Goal: Task Accomplishment & Management: Complete application form

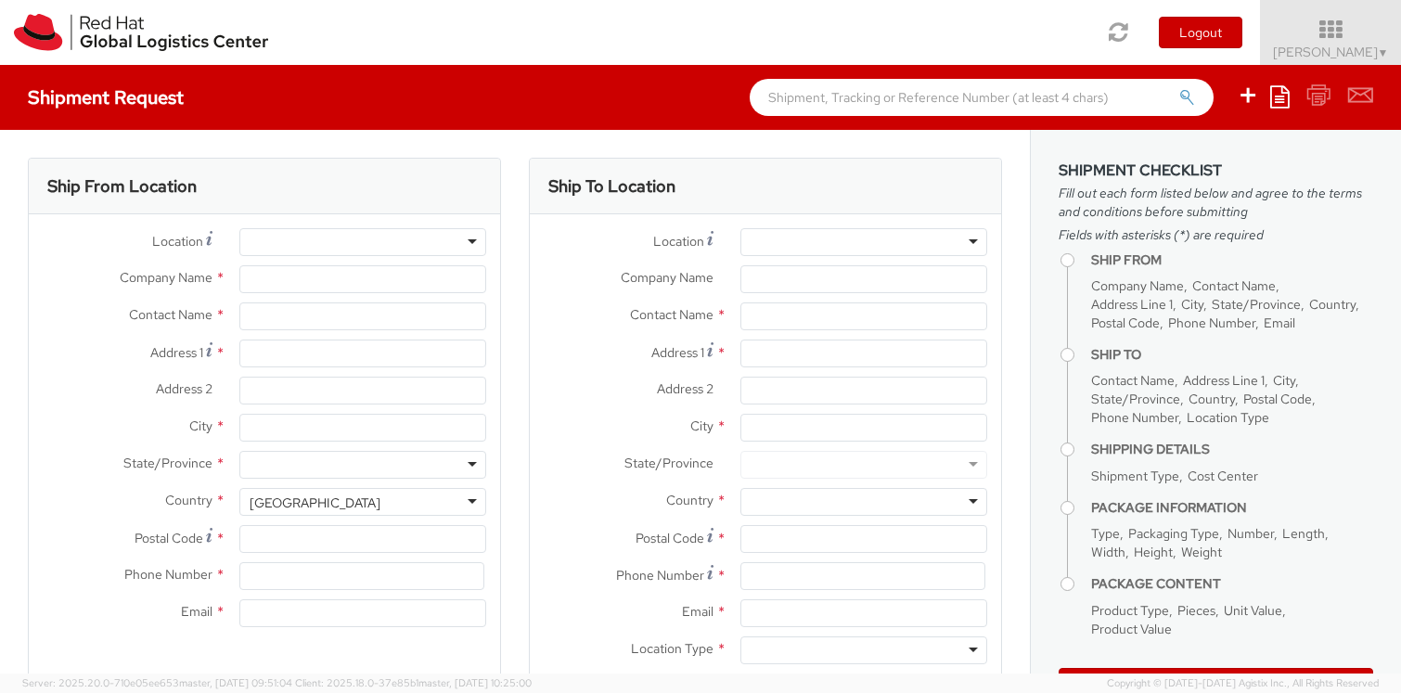
select select
type input "Red Hat, Inc."
type input "[PERSON_NAME]"
type input "[STREET_ADDRESS]"
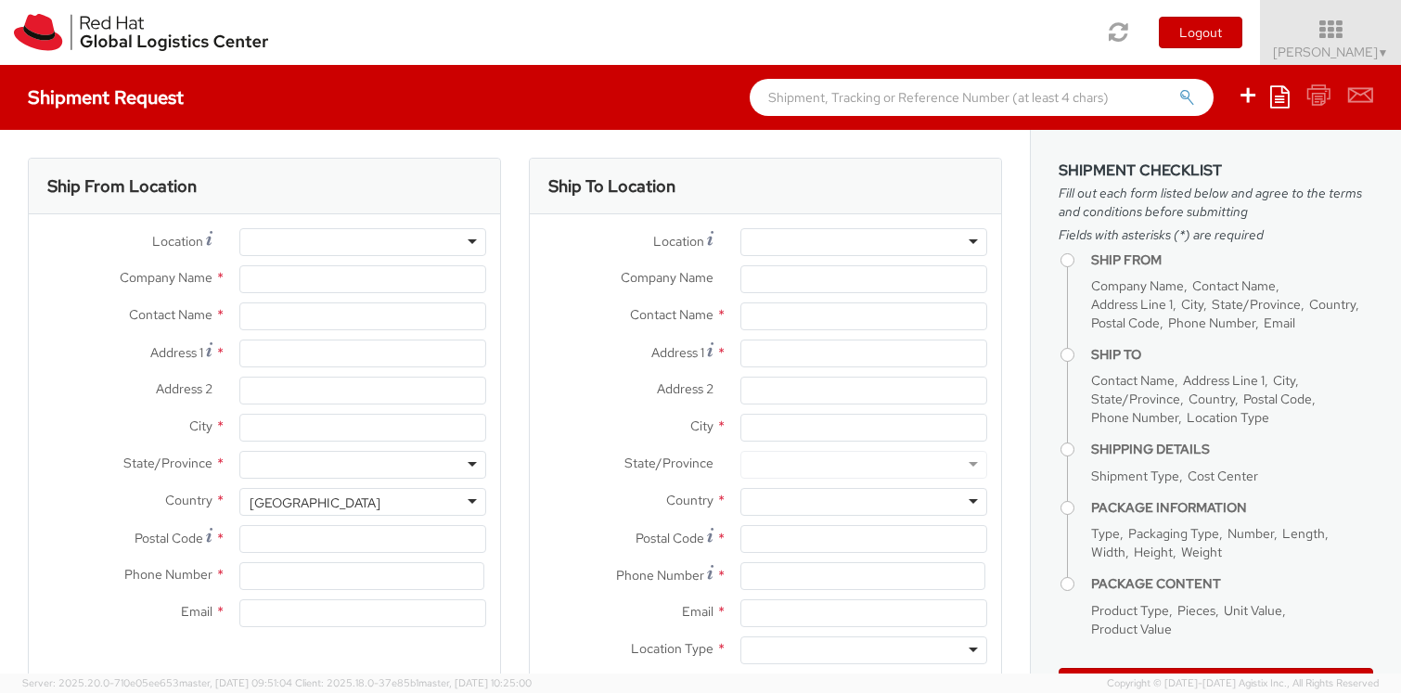
type input "RALEIGH"
type input "27601"
type input "19197544962"
type input "[EMAIL_ADDRESS][DOMAIN_NAME]"
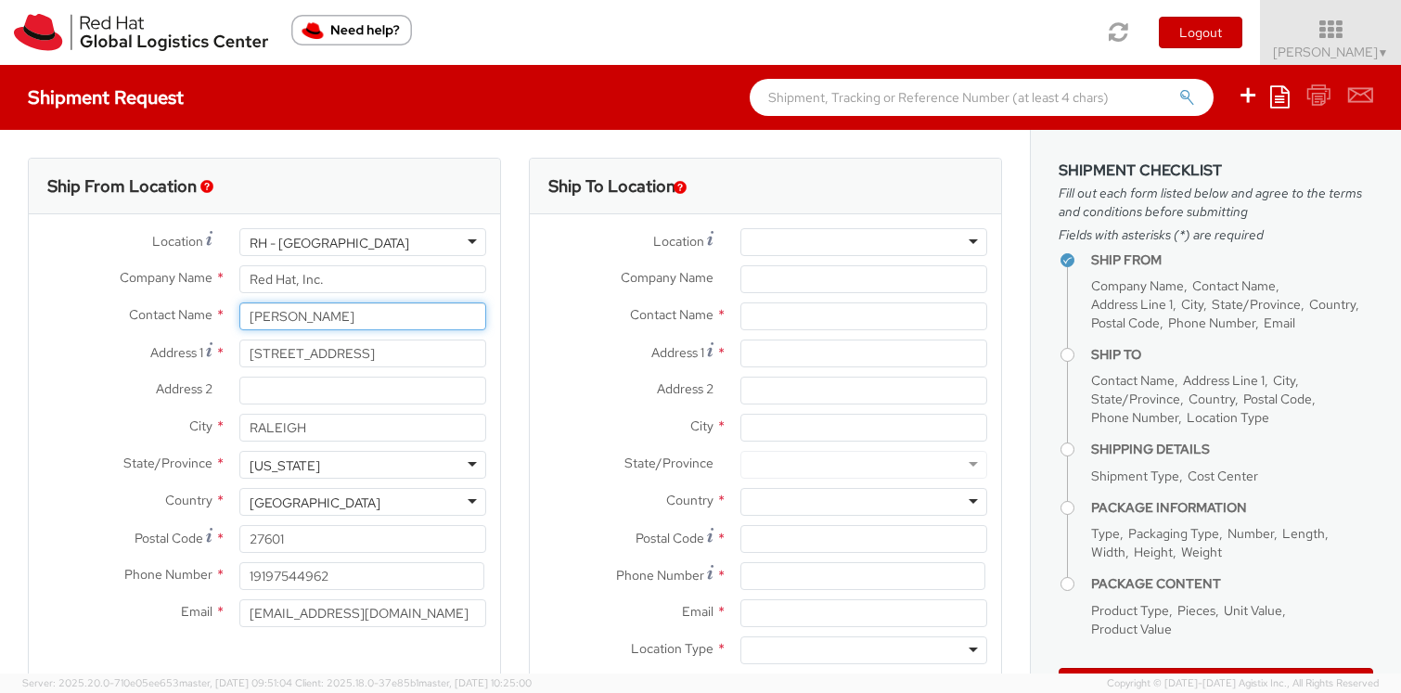
click at [269, 313] on input "[PERSON_NAME]" at bounding box center [362, 316] width 247 height 28
paste input "[PERSON_NAME]"
type input "[PERSON_NAME]"
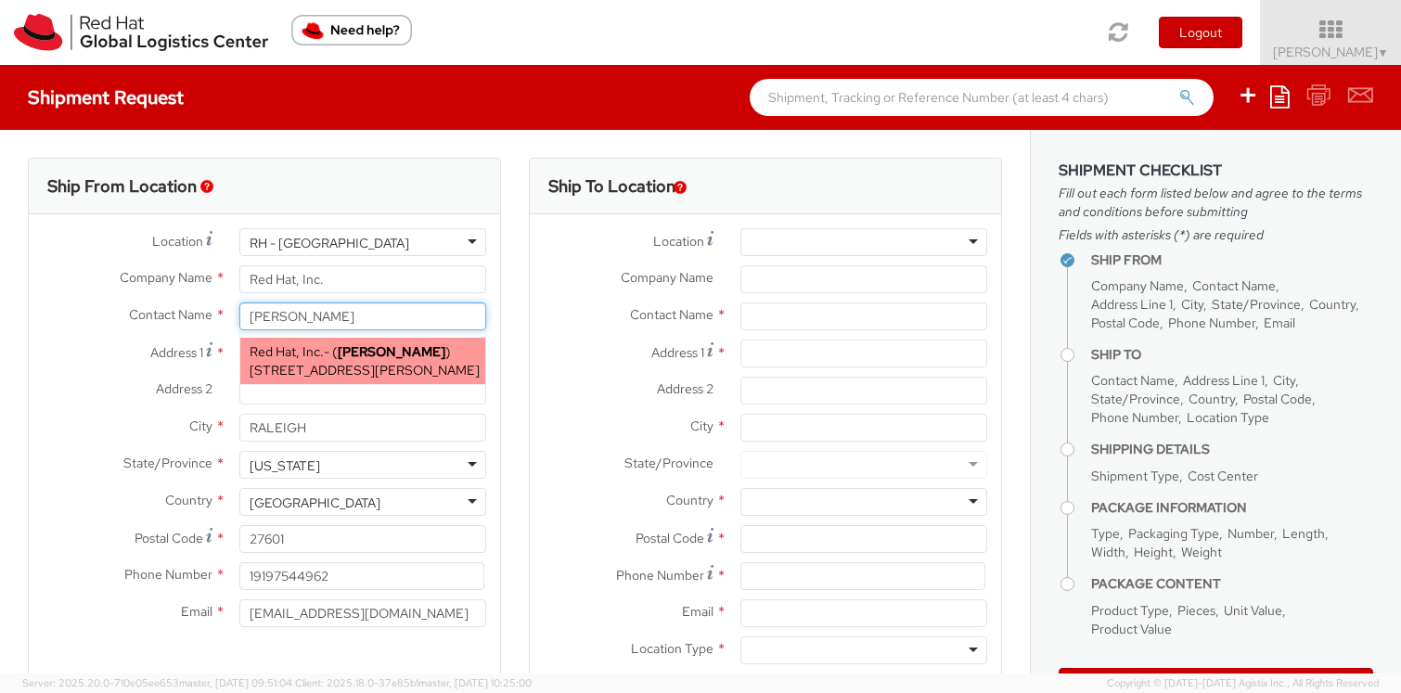
click at [344, 365] on span "[STREET_ADDRESS][PERSON_NAME]" at bounding box center [365, 370] width 230 height 17
type input "[STREET_ADDRESS]"
type input "Suite 800"
type input "[PERSON_NAME]"
type input "22102"
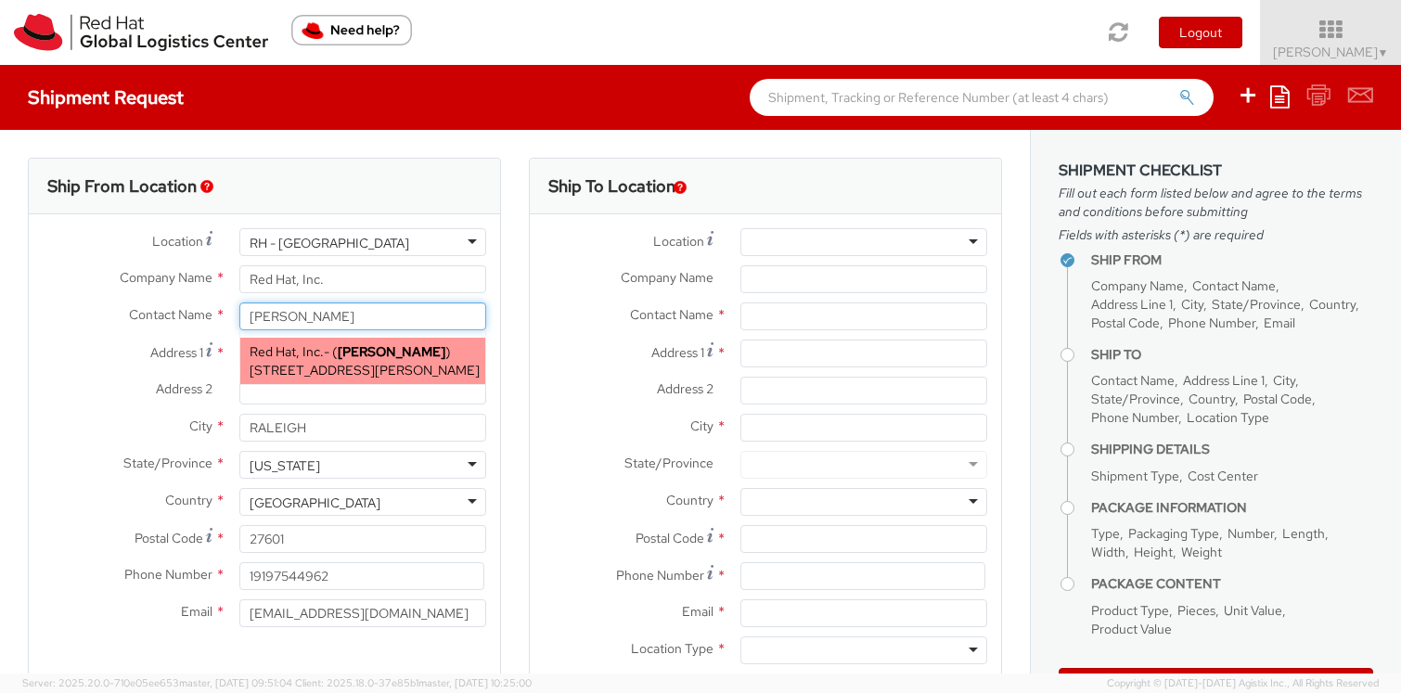
type input "17037484406"
type input "[EMAIL_ADDRESS][DOMAIN_NAME]"
select select
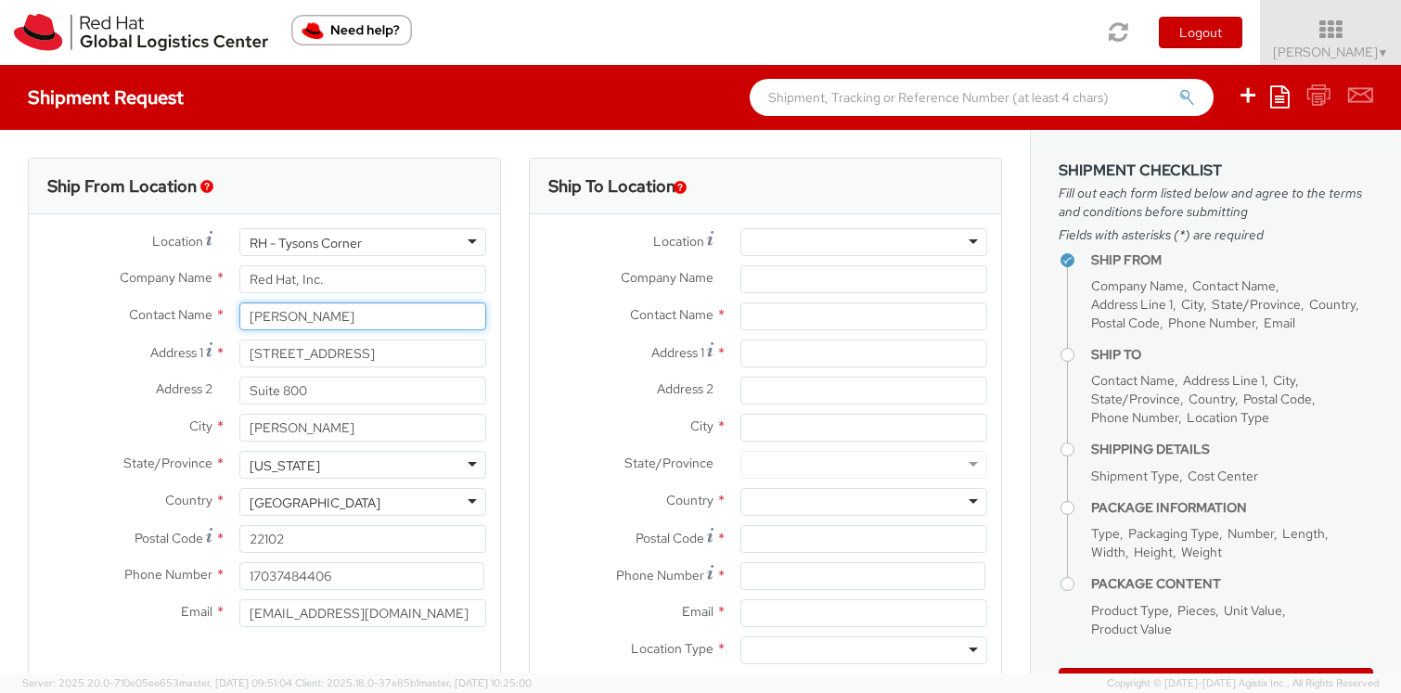
type input "[PERSON_NAME]"
click at [329, 358] on input "[STREET_ADDRESS]" at bounding box center [362, 353] width 247 height 28
paste input "3506 [PERSON_NAME]"
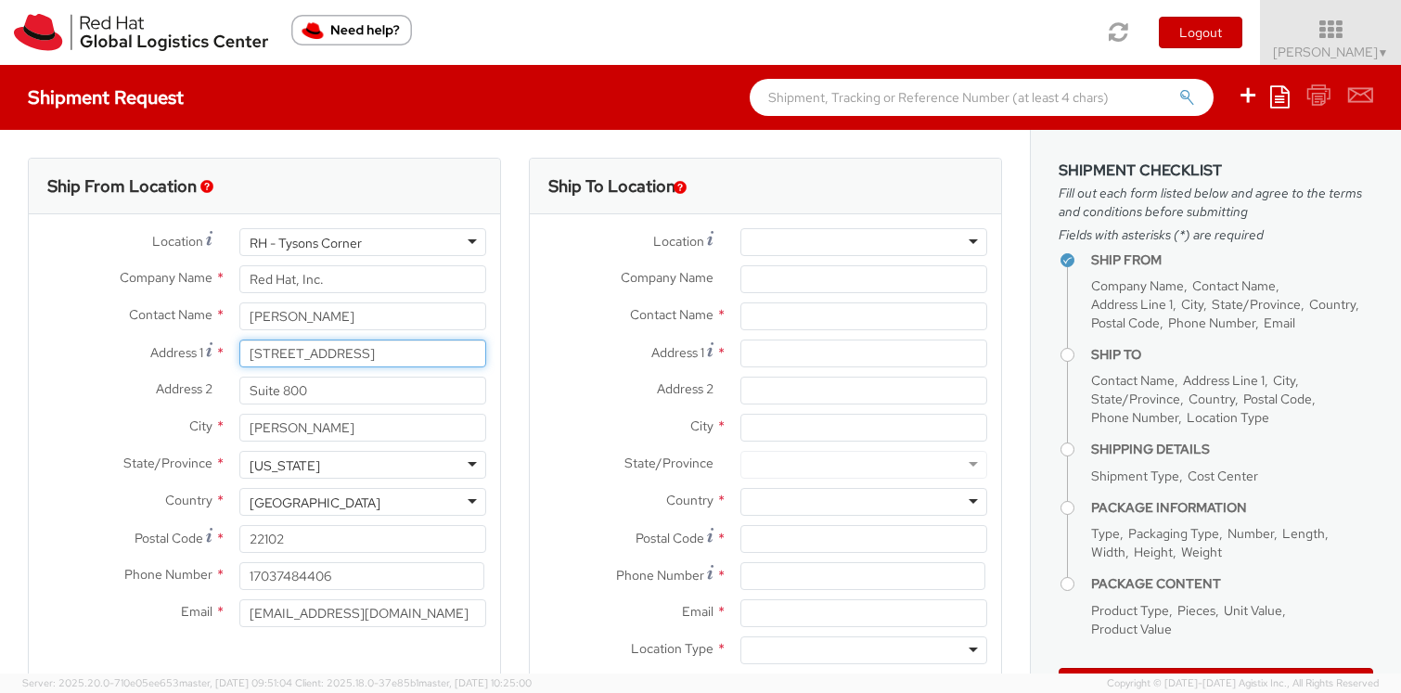
type input "[STREET_ADDRESS][PERSON_NAME][PERSON_NAME]"
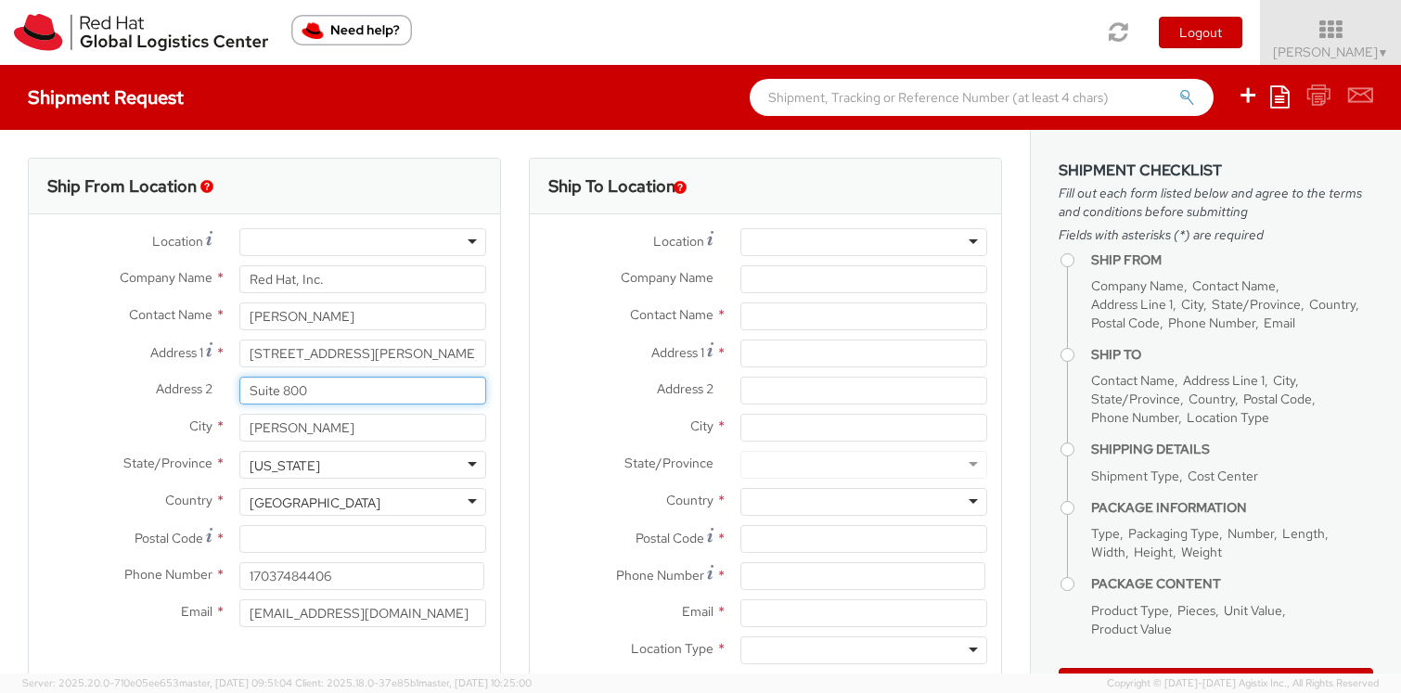
click at [290, 389] on input "Suite 800" at bounding box center [362, 391] width 247 height 28
click at [292, 426] on input "[PERSON_NAME]" at bounding box center [362, 428] width 247 height 28
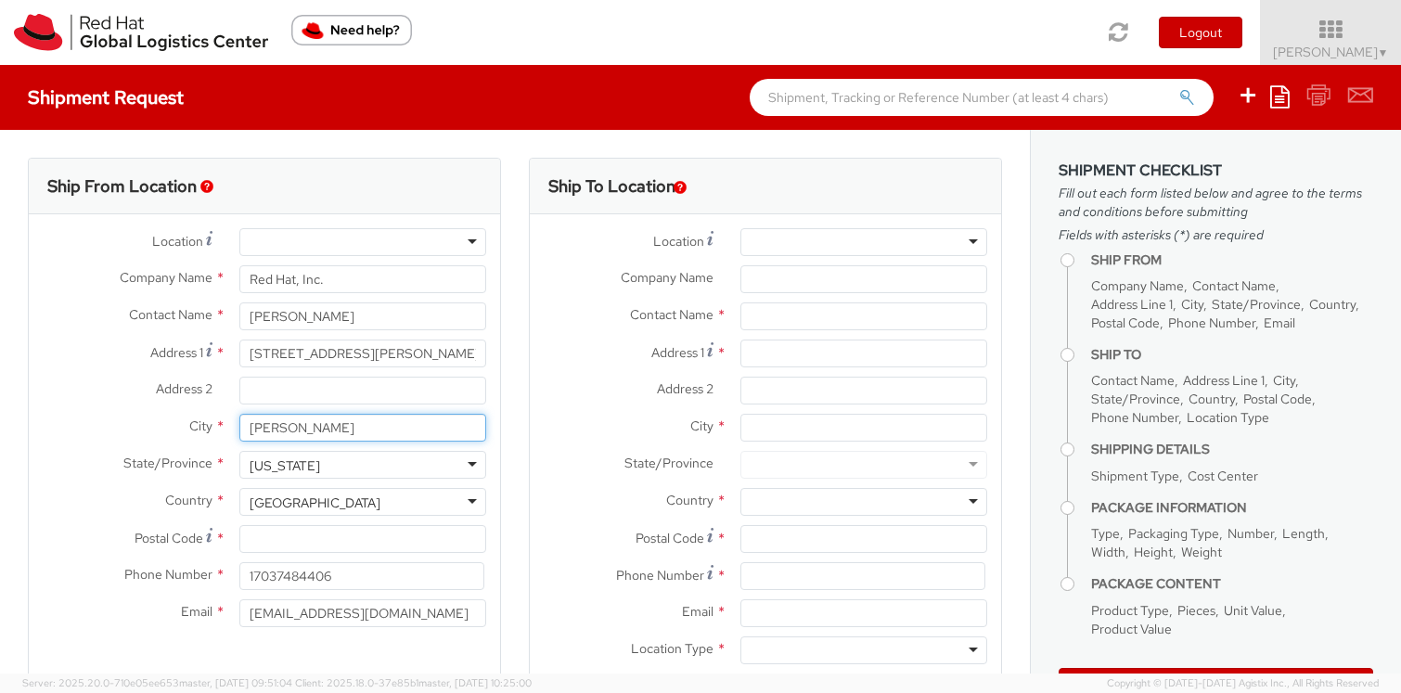
paste input "[GEOGRAPHIC_DATA]"
type input "[GEOGRAPHIC_DATA]"
click at [299, 465] on div "[US_STATE]" at bounding box center [362, 465] width 247 height 28
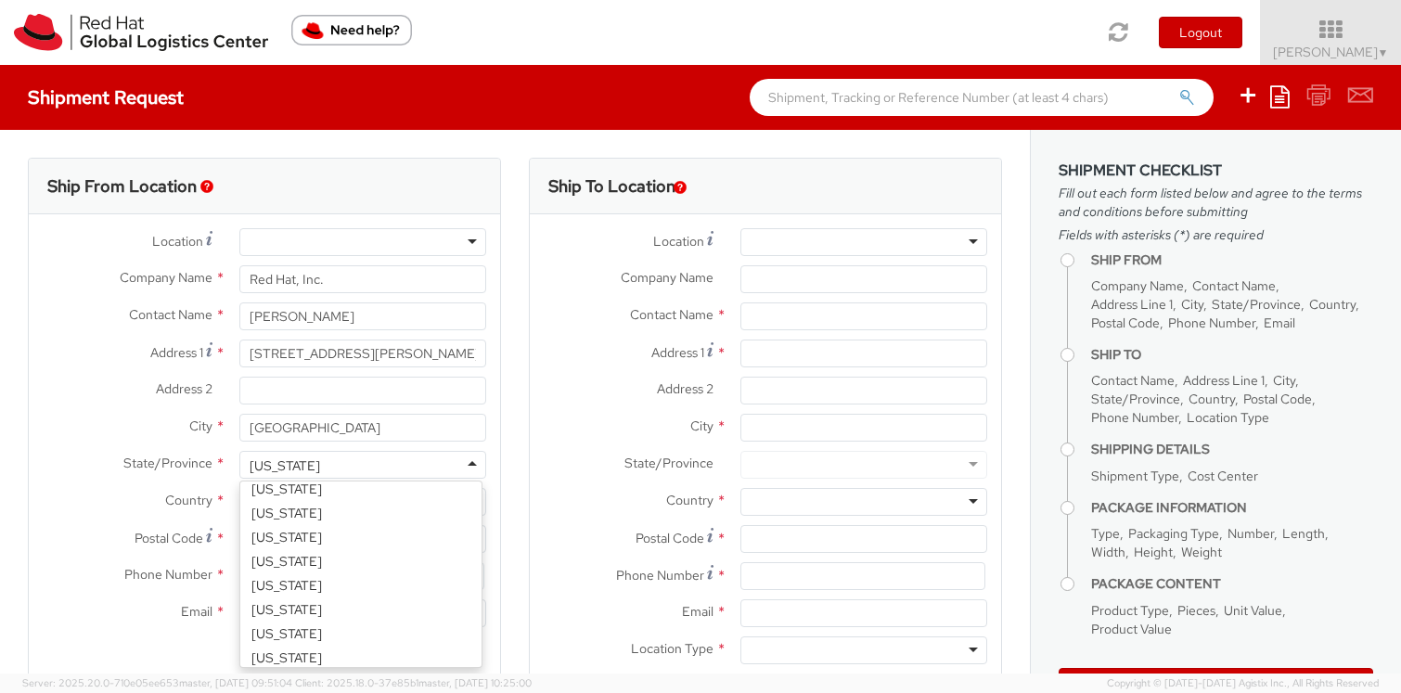
scroll to position [475, 0]
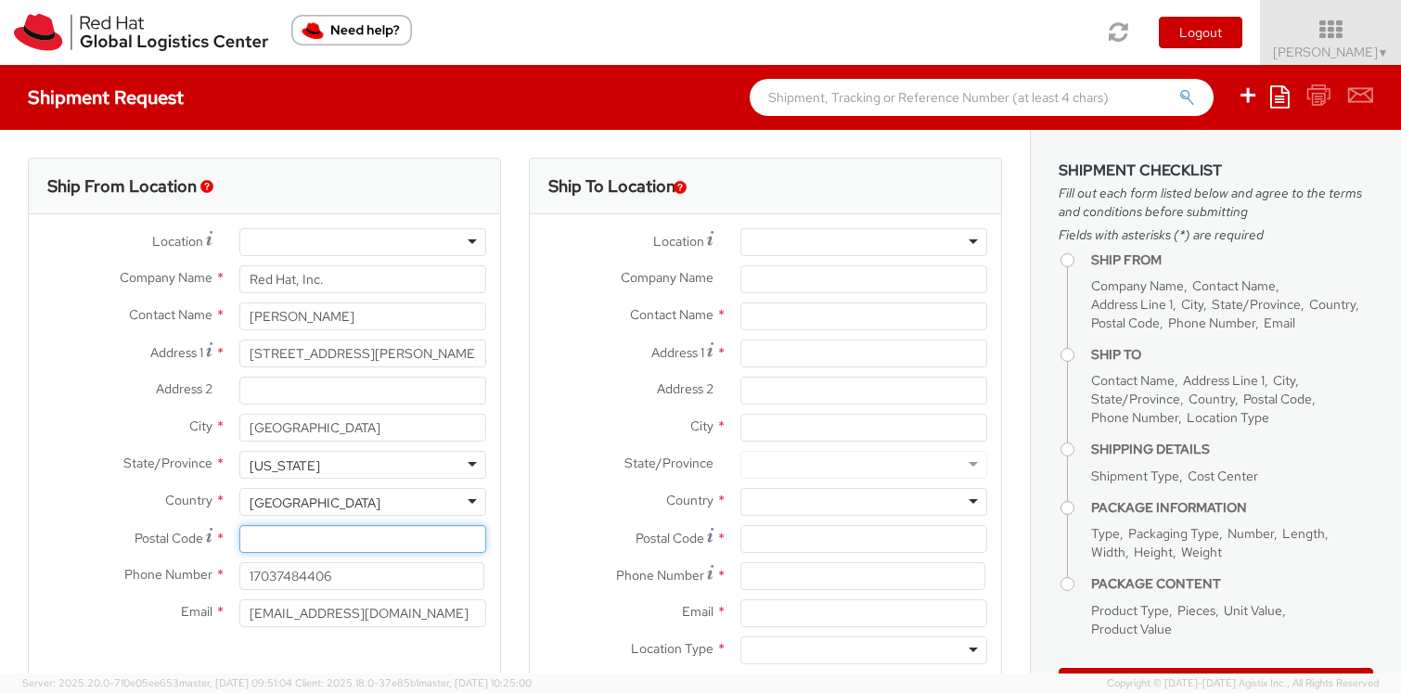
click at [258, 533] on input "Postal Code *" at bounding box center [362, 539] width 247 height 28
paste input "21035"
type input "21035"
drag, startPoint x: 329, startPoint y: 573, endPoint x: 260, endPoint y: 578, distance: 69.7
click at [260, 578] on input "17037484406" at bounding box center [361, 576] width 245 height 28
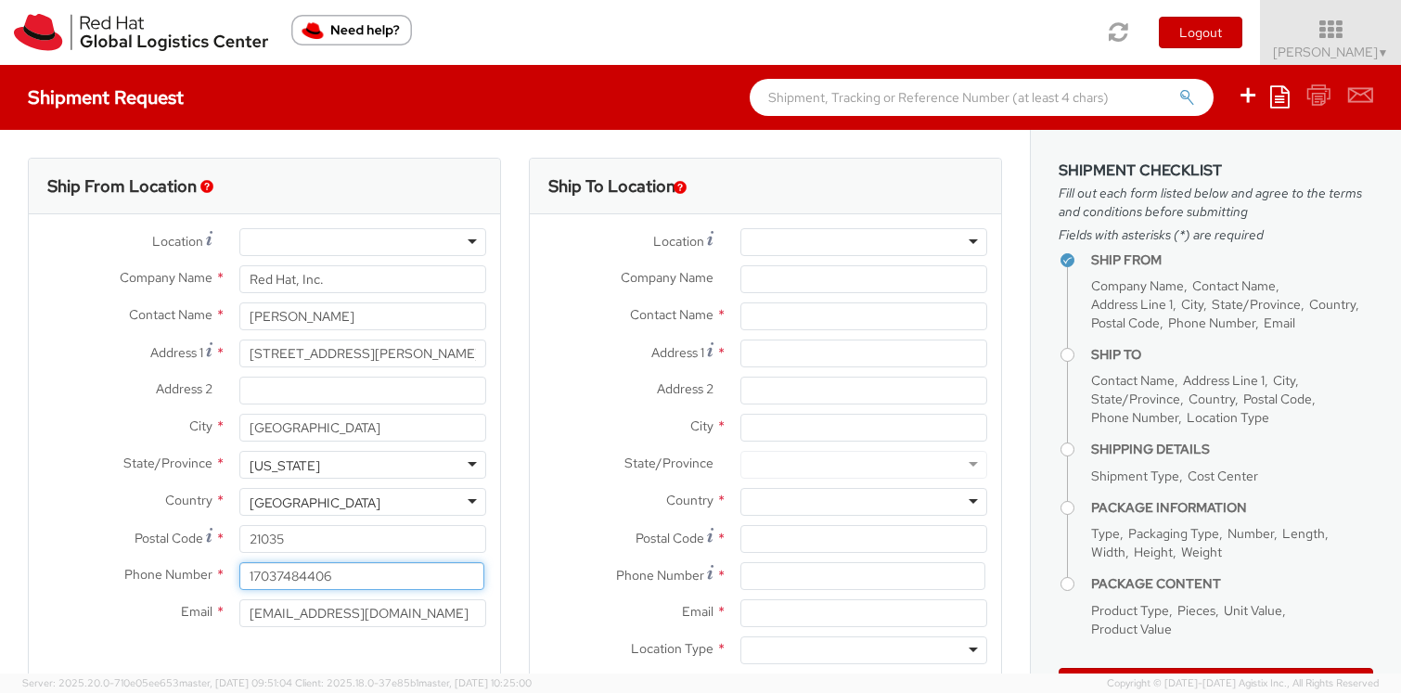
click at [339, 581] on input "17037484406" at bounding box center [361, 576] width 245 height 28
type input "19199969881"
drag, startPoint x: 275, startPoint y: 615, endPoint x: 210, endPoint y: 609, distance: 66.1
click at [210, 609] on div "Email * [EMAIL_ADDRESS][DOMAIN_NAME]" at bounding box center [264, 613] width 471 height 28
type input "[EMAIL_ADDRESS][DOMAIN_NAME]"
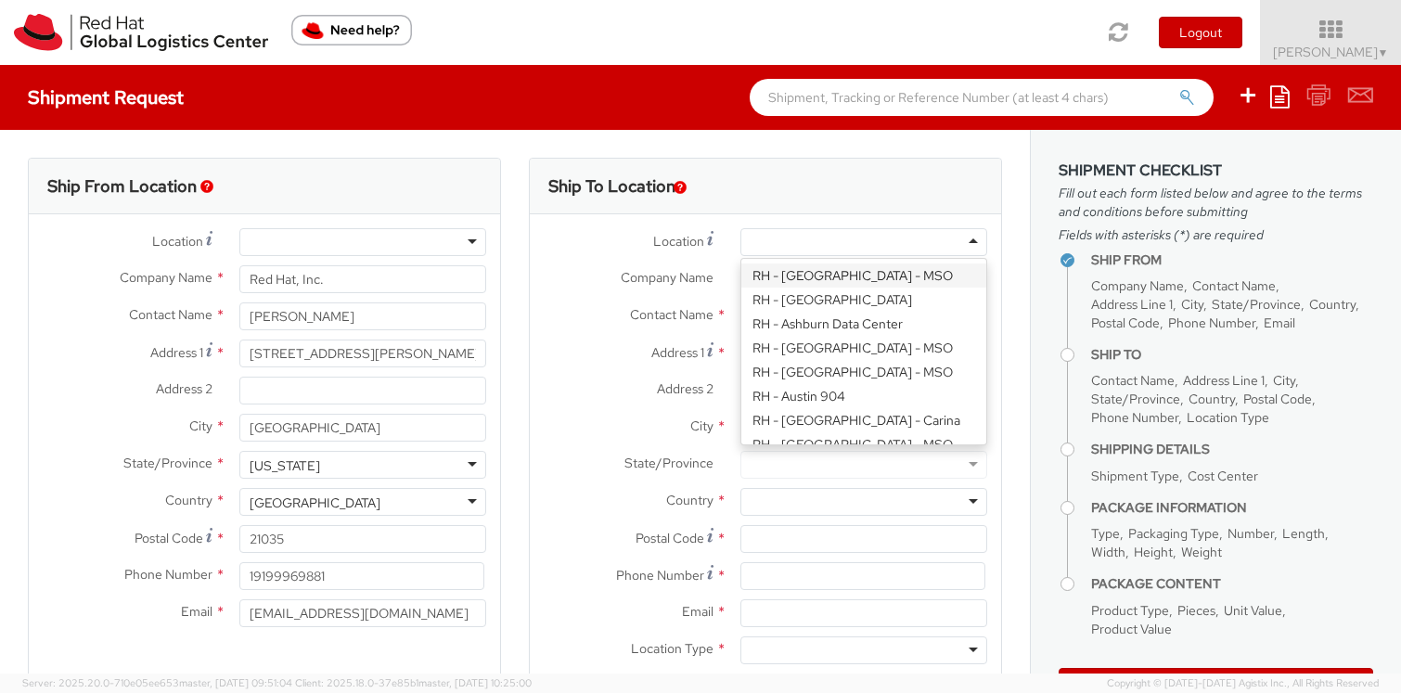
click at [843, 233] on div at bounding box center [863, 242] width 247 height 28
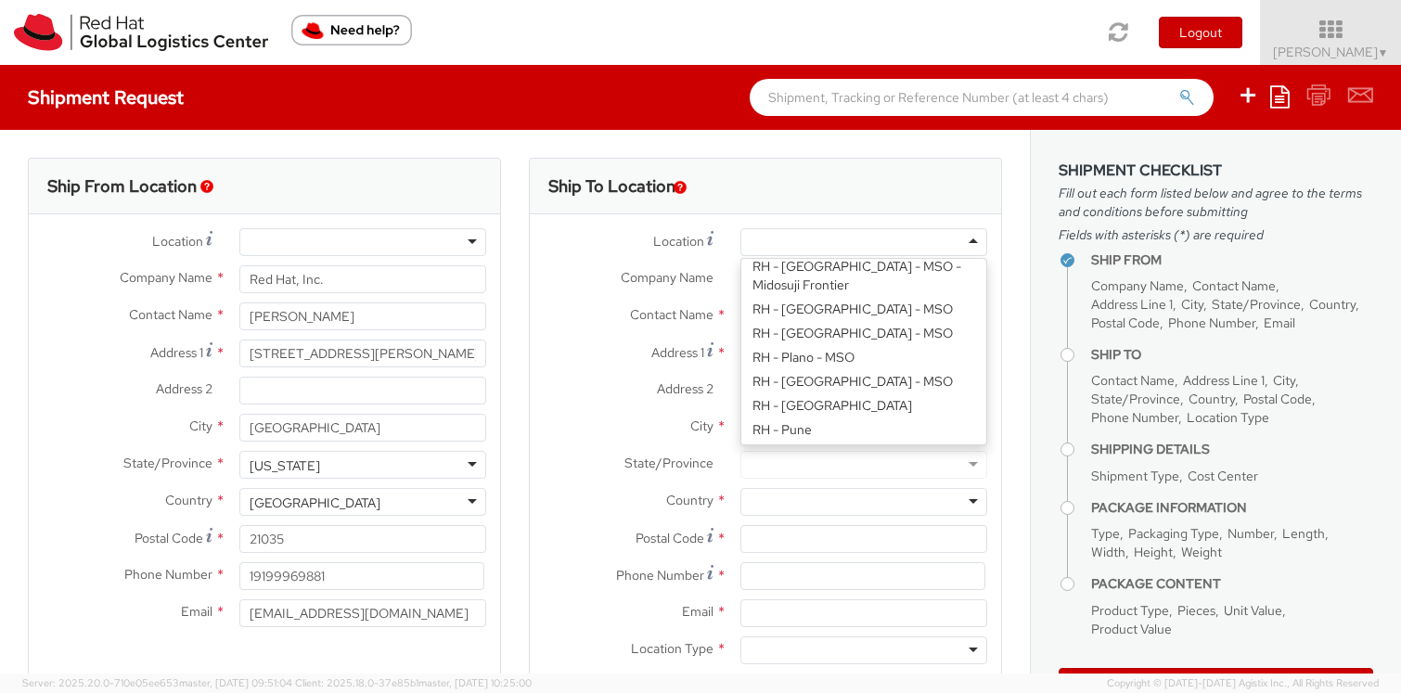
scroll to position [2430, 0]
type input "Red Hat, Inc."
type input "[STREET_ADDRESS]"
type input "RALEIGH"
type input "27601"
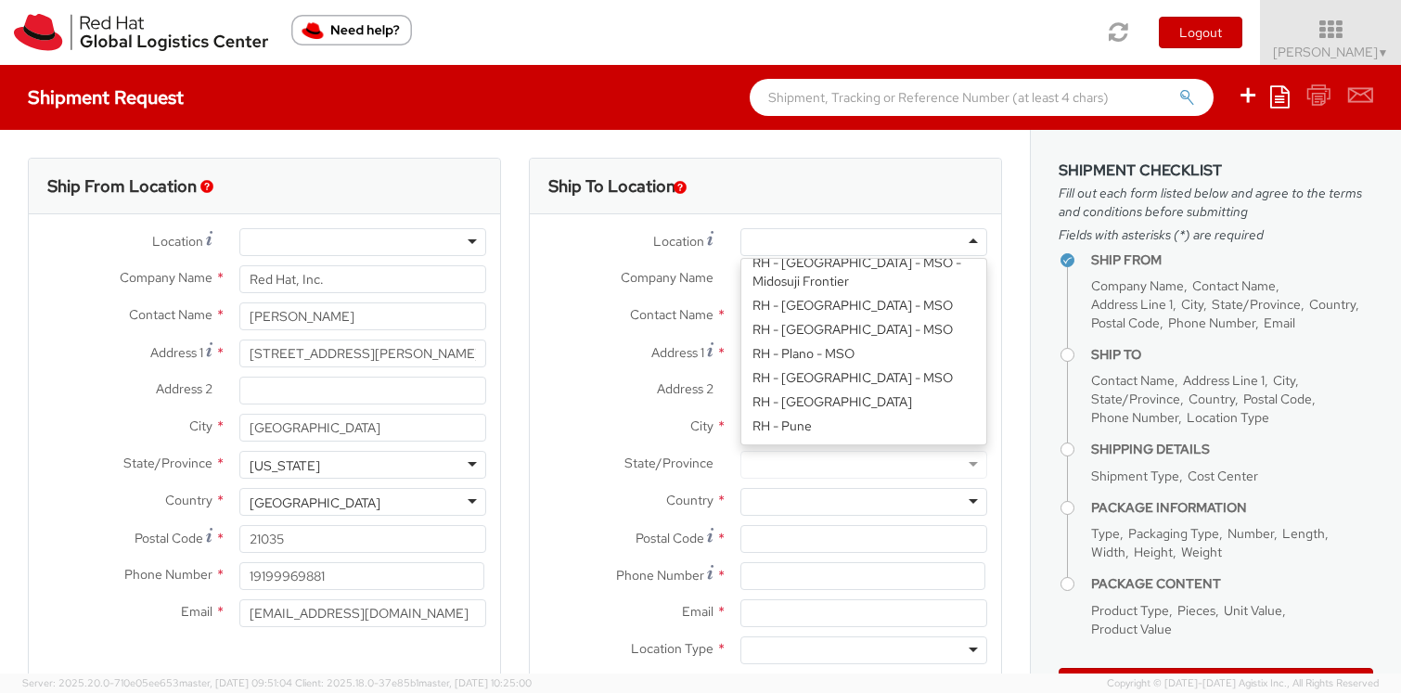
type input "[PHONE_NUMBER]"
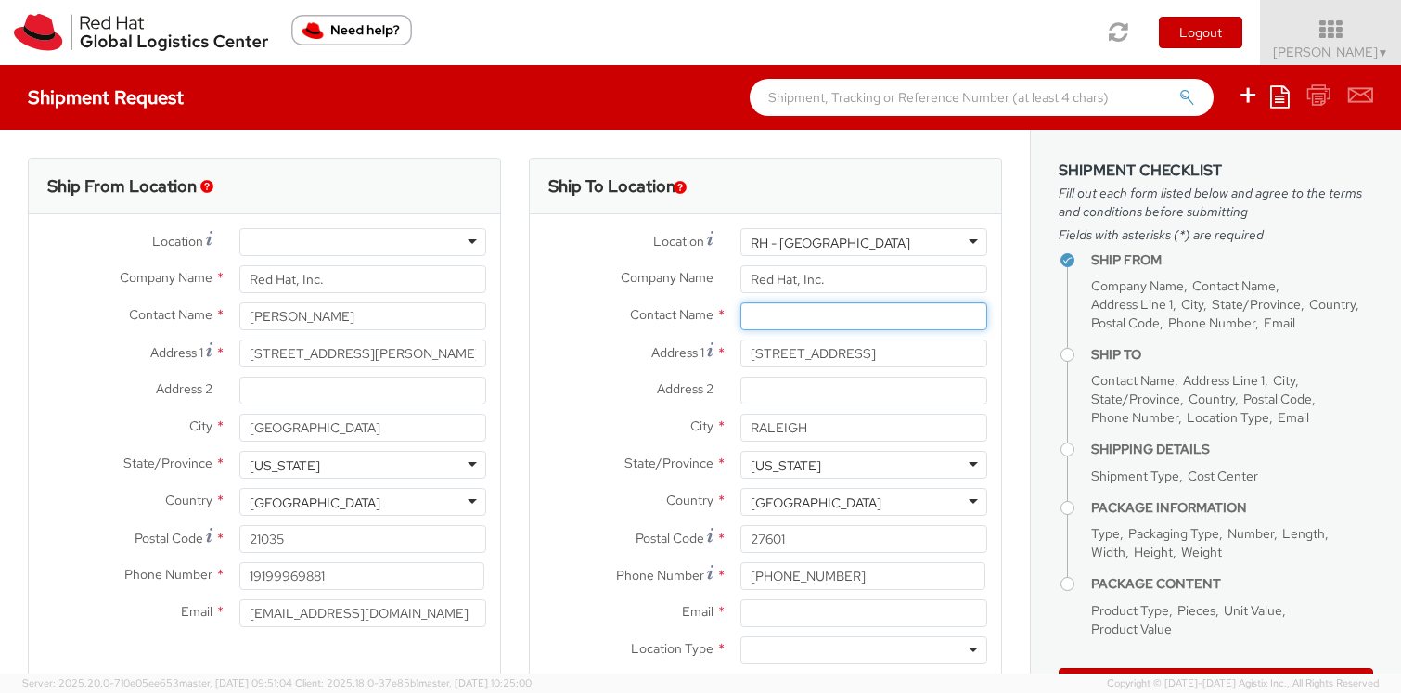
click at [766, 320] on input "text" at bounding box center [863, 316] width 247 height 28
paste input "ATTN: Red Hat IT - Endpoint Systems"
type input "ATTN: Red Hat IT - Endpoint Systems"
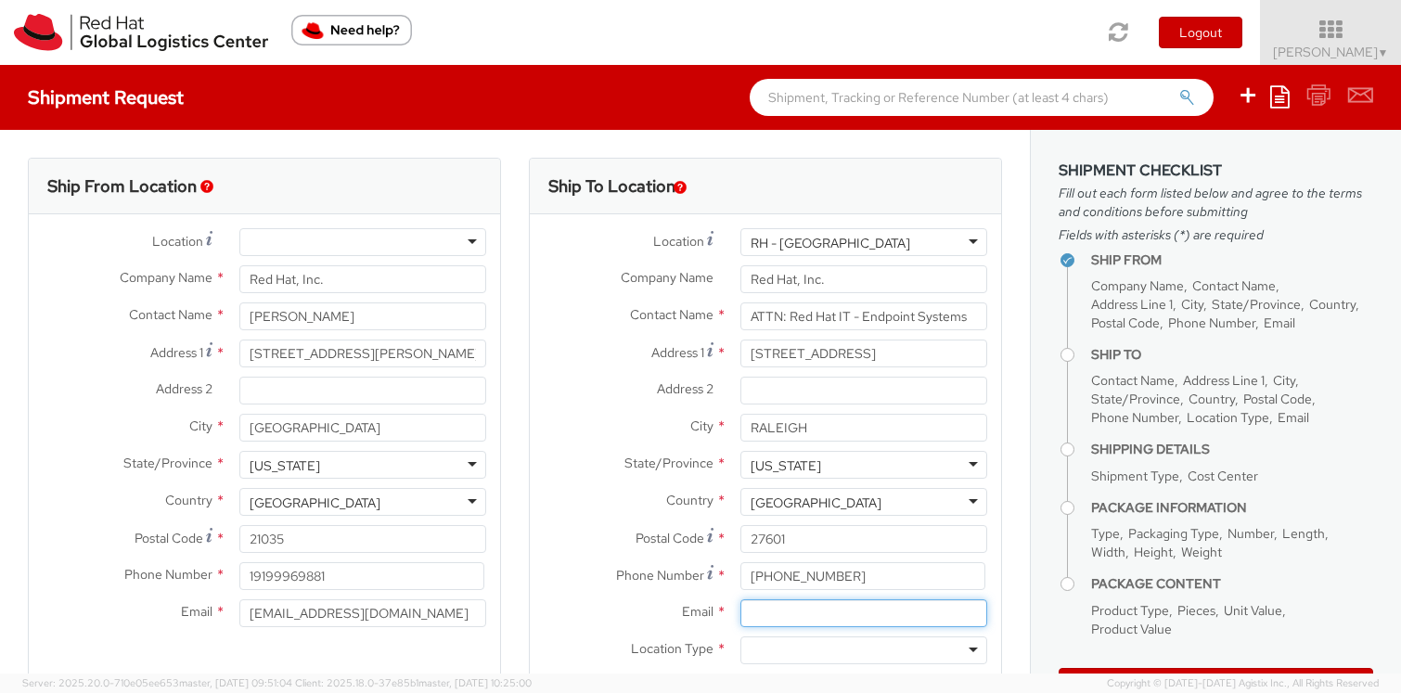
click at [767, 615] on input "Email *" at bounding box center [863, 613] width 247 height 28
type input "[EMAIL_ADDRESS][DOMAIN_NAME]"
click at [779, 647] on div at bounding box center [863, 650] width 247 height 28
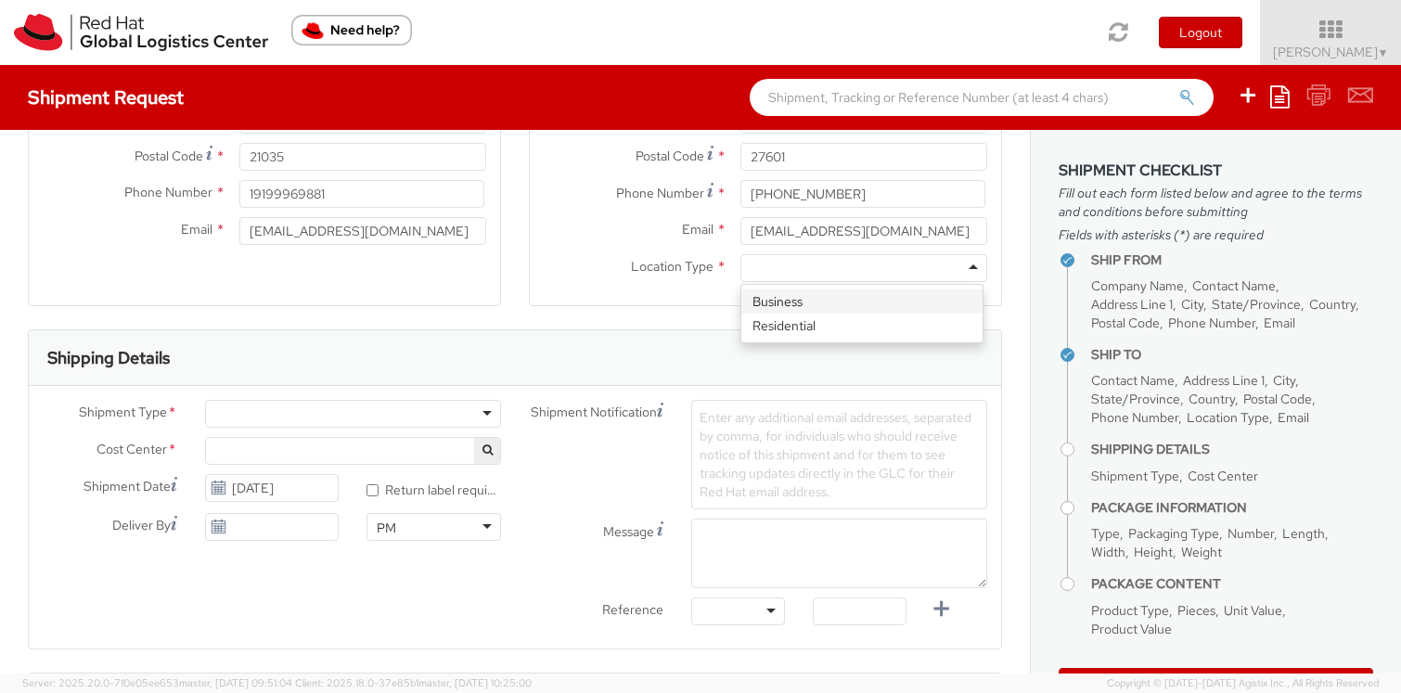
scroll to position [464, 0]
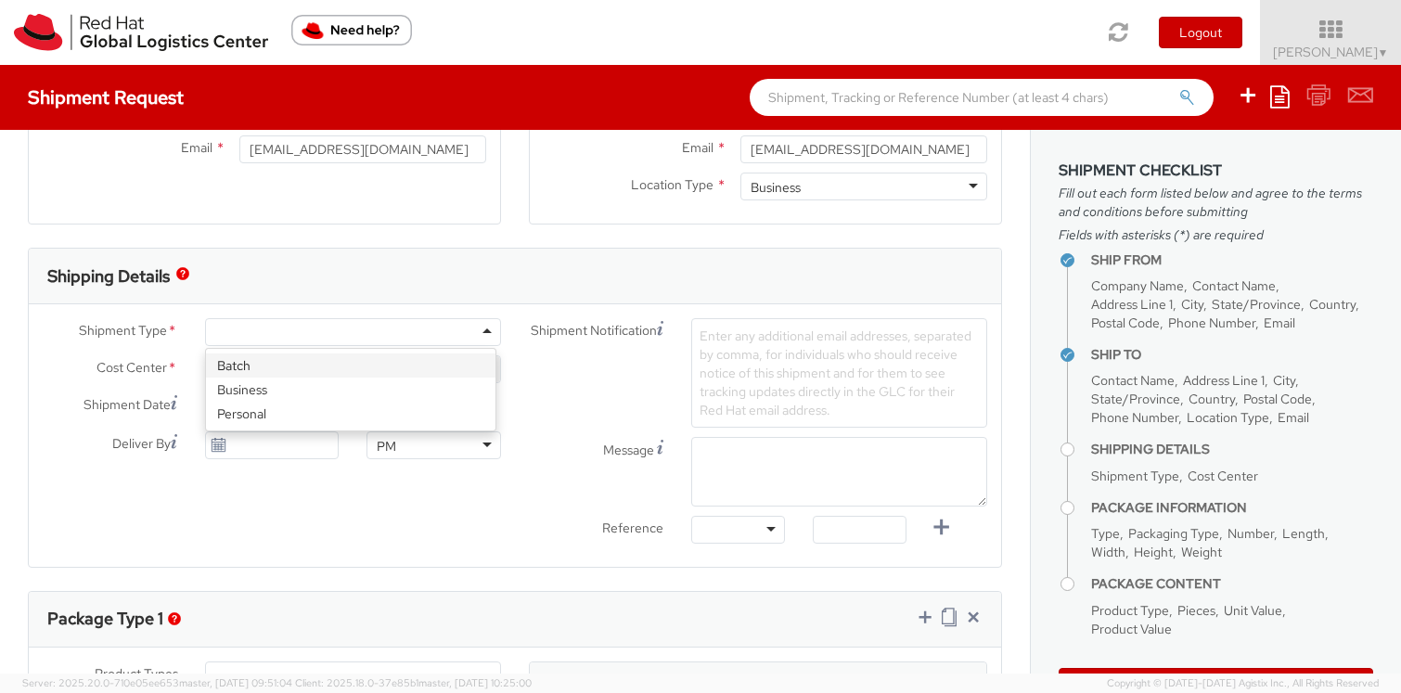
click at [264, 341] on div at bounding box center [353, 332] width 296 height 28
select select "809"
click at [229, 372] on span "PPL Service Delivery 809" at bounding box center [352, 369] width 275 height 17
click at [307, 405] on input "search" at bounding box center [351, 400] width 282 height 28
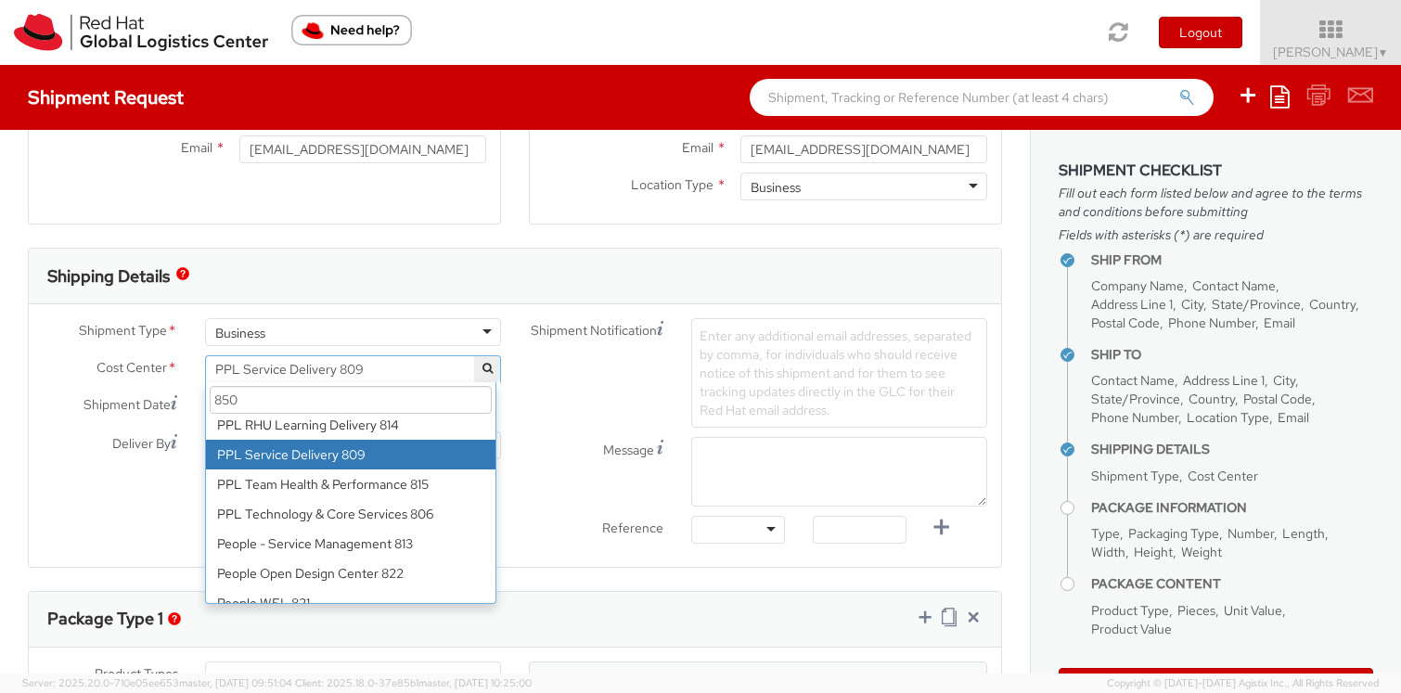
scroll to position [0, 0]
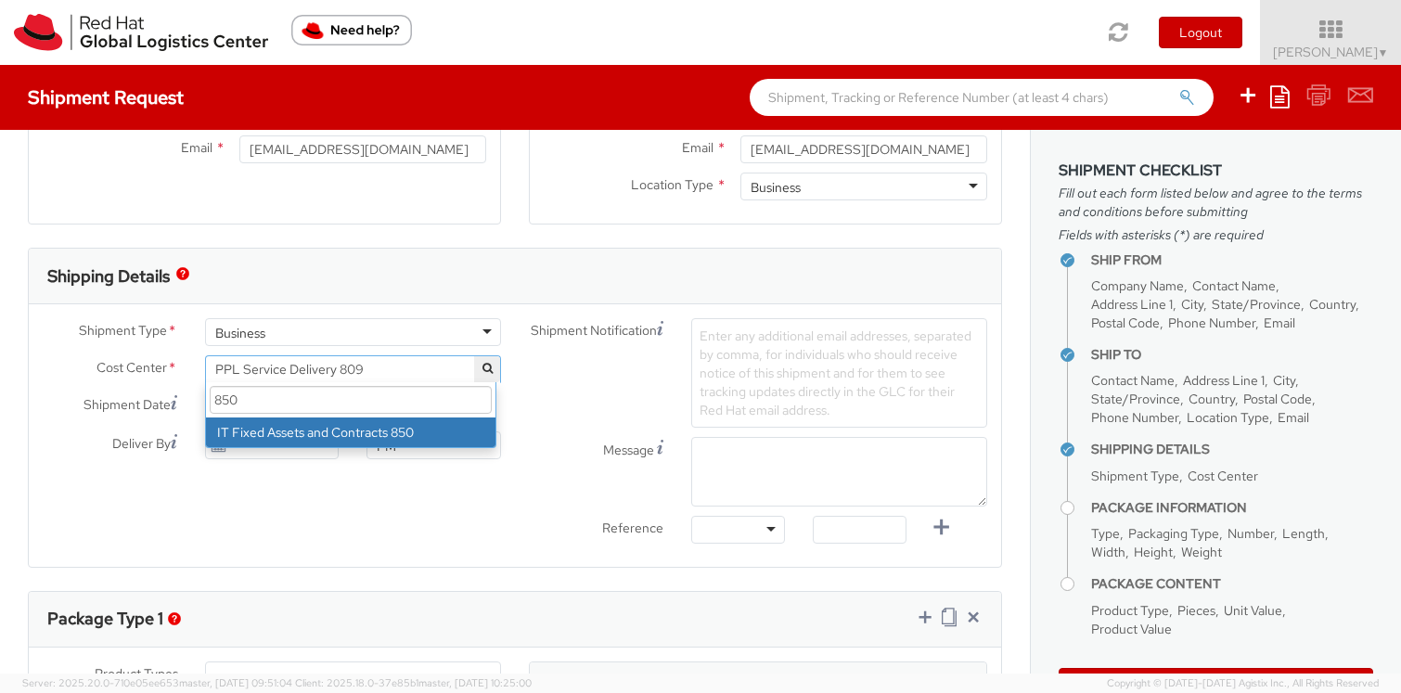
type input "850"
select select "850"
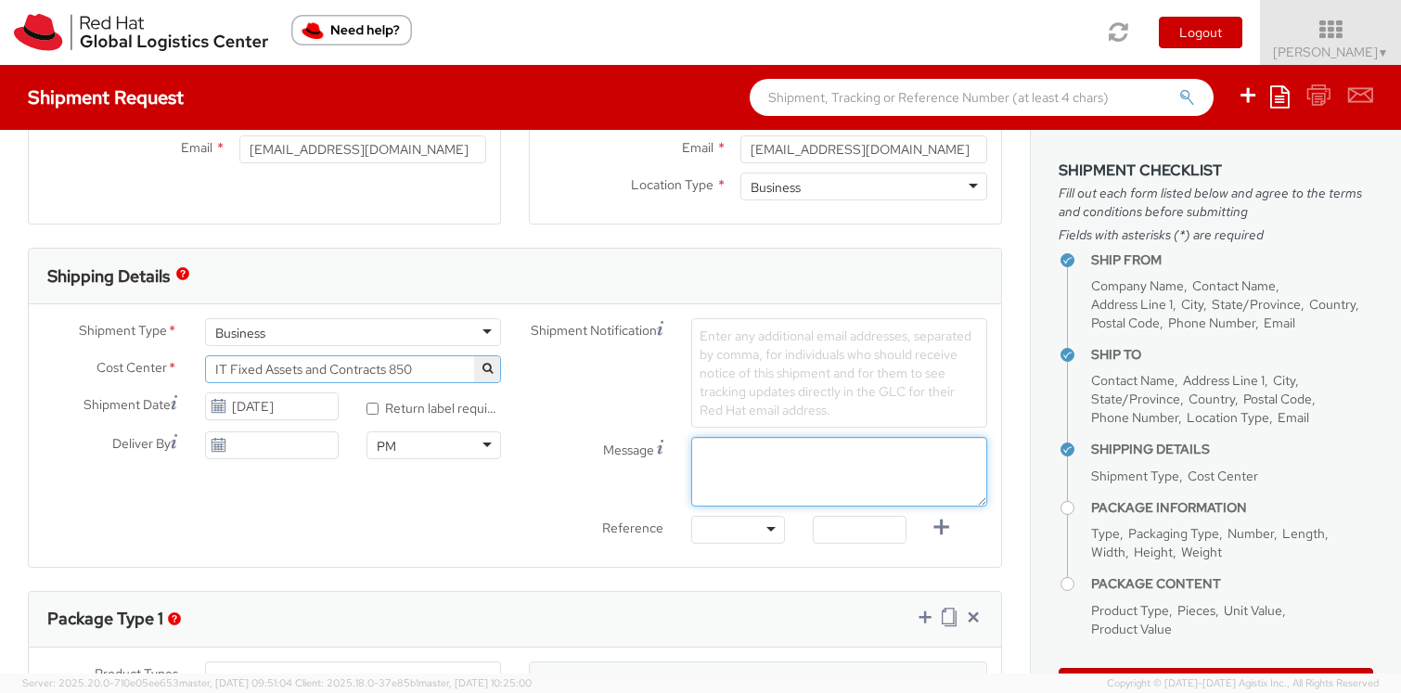
click at [797, 475] on textarea "Message" at bounding box center [839, 472] width 296 height 70
paste textarea "Requesting QR Code for Former Associate [Name] to return laptop. Please send th…"
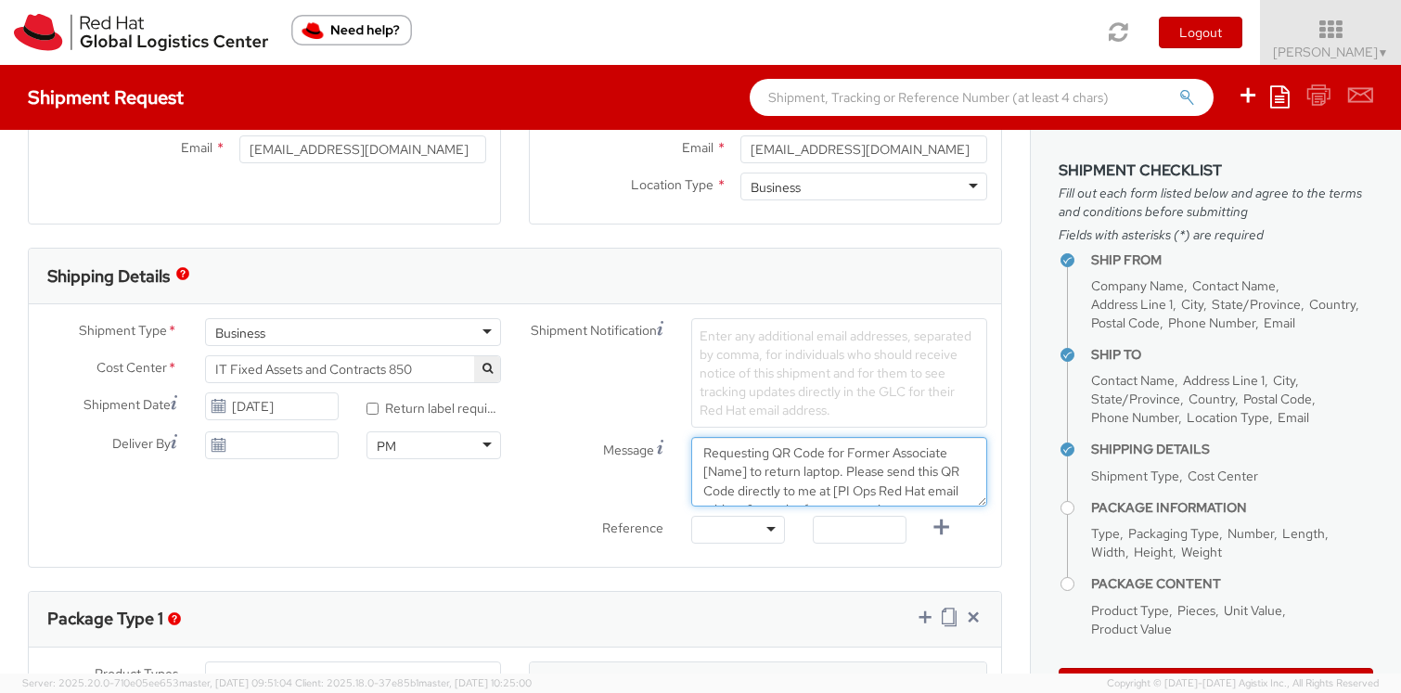
scroll to position [12, 0]
drag, startPoint x: 737, startPoint y: 461, endPoint x: 685, endPoint y: 459, distance: 52.0
click at [691, 459] on textarea "Requesting QR Code for Former Associate [Name] to return laptop. Please send th…" at bounding box center [839, 472] width 296 height 70
click at [801, 497] on textarea "Requesting QR Code for Former Associate [PERSON_NAME] to return laptop. Please …" at bounding box center [839, 472] width 296 height 70
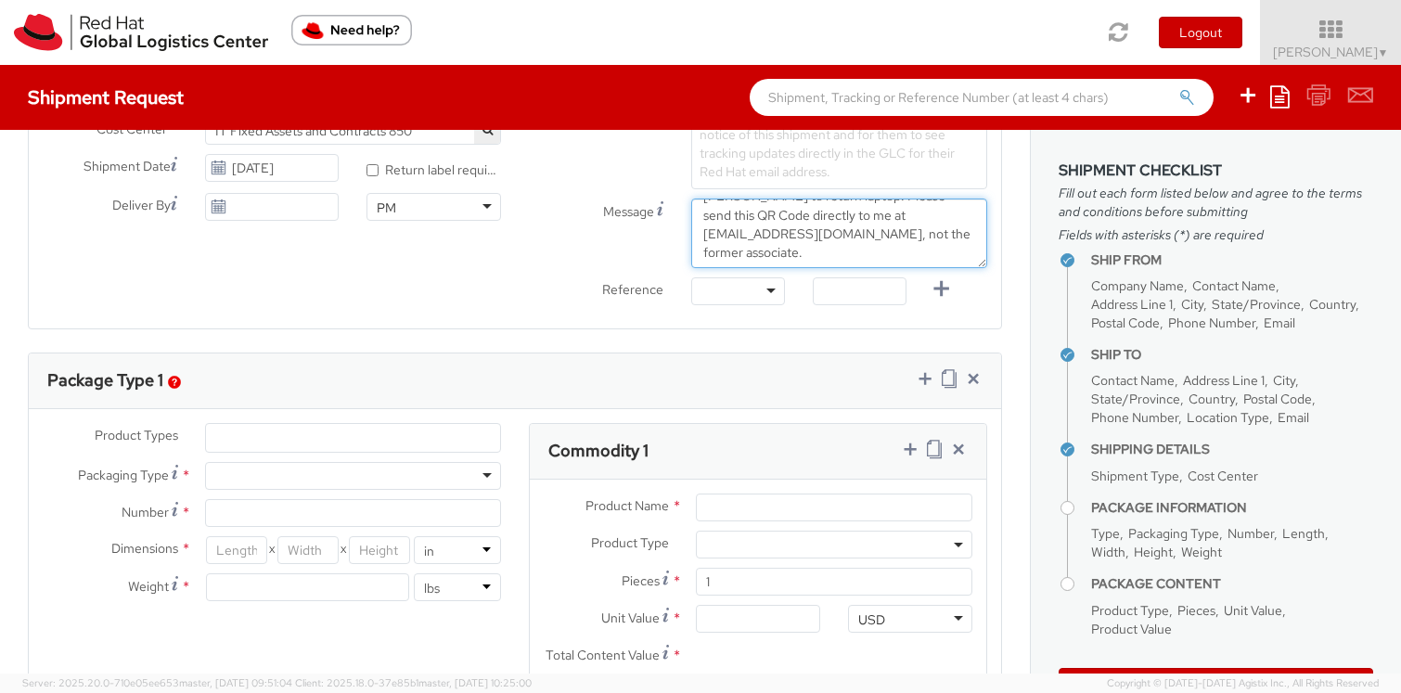
scroll to position [703, 0]
type textarea "Requesting QR Code for Former Associate [PERSON_NAME] to return laptop. Please …"
click at [371, 441] on ul at bounding box center [353, 437] width 294 height 28
click at [324, 448] on ul at bounding box center [353, 437] width 294 height 28
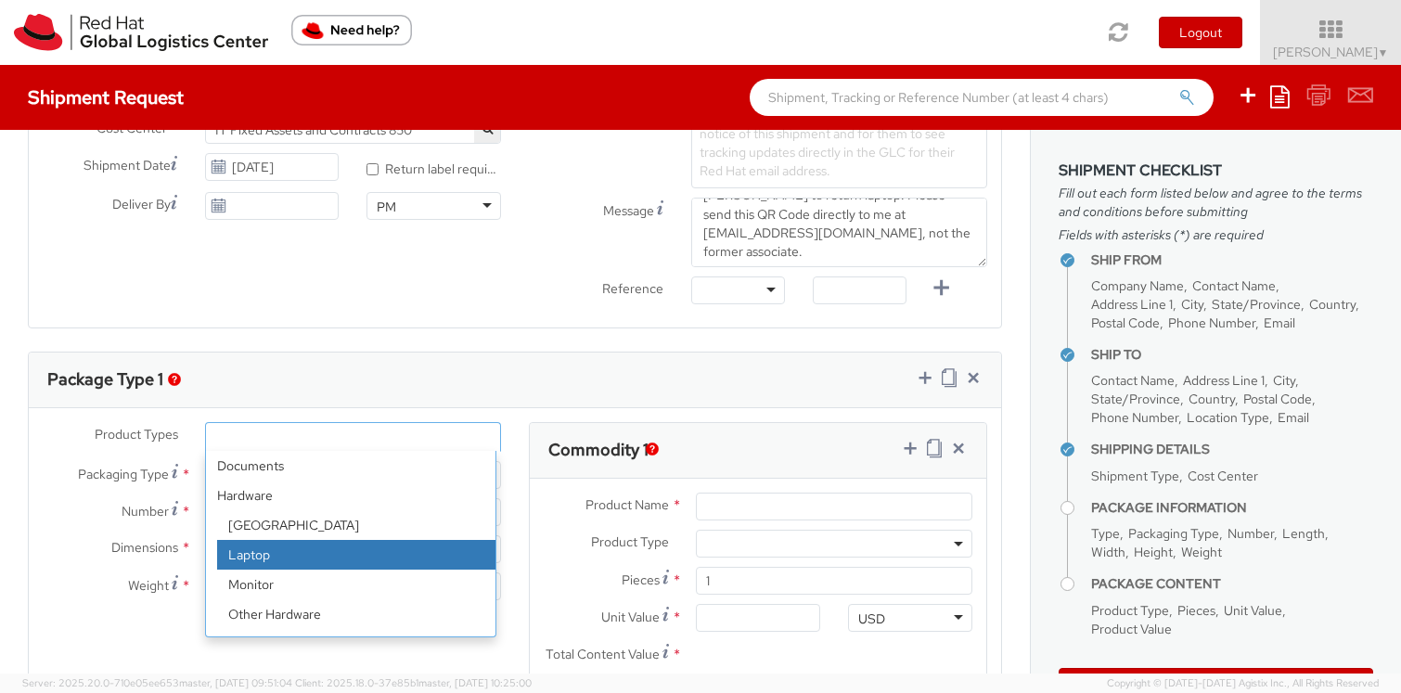
select select "LAPTOP"
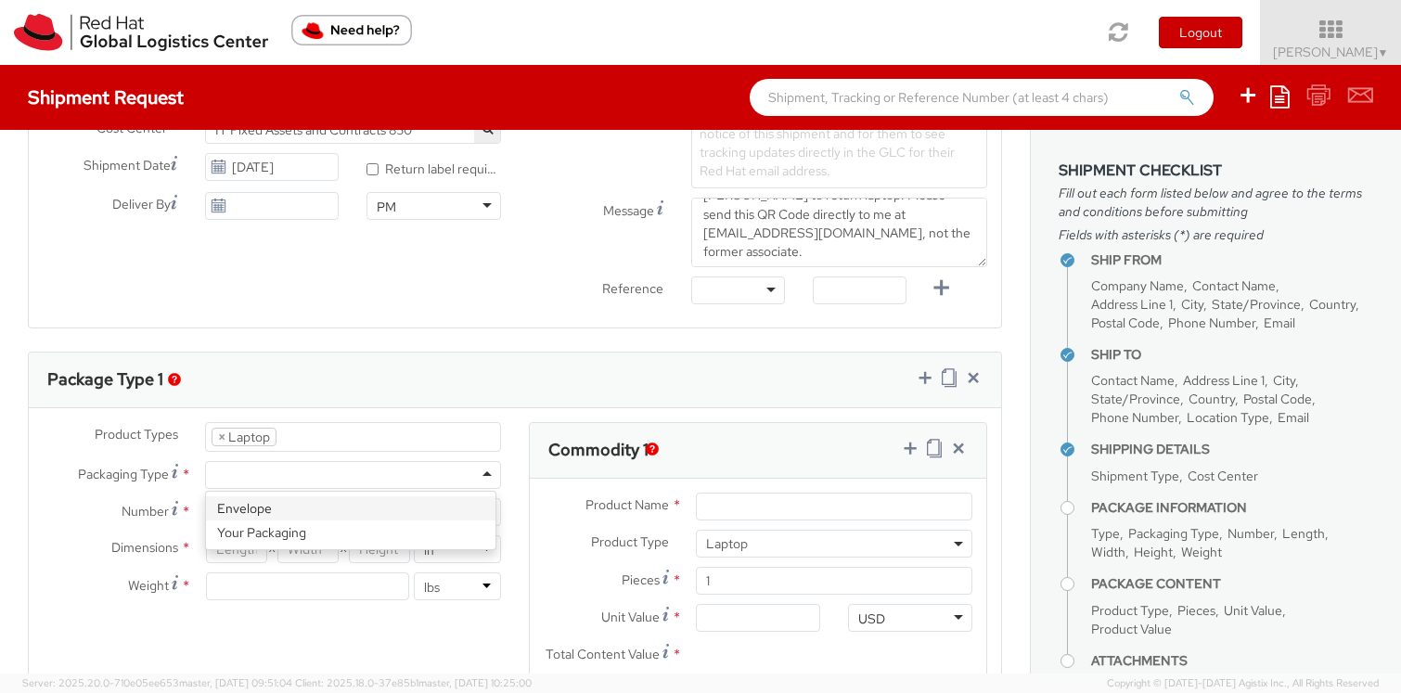
click at [256, 474] on div at bounding box center [353, 475] width 296 height 28
type input "1"
type input "9.5"
type input "12.5"
type input "0.25"
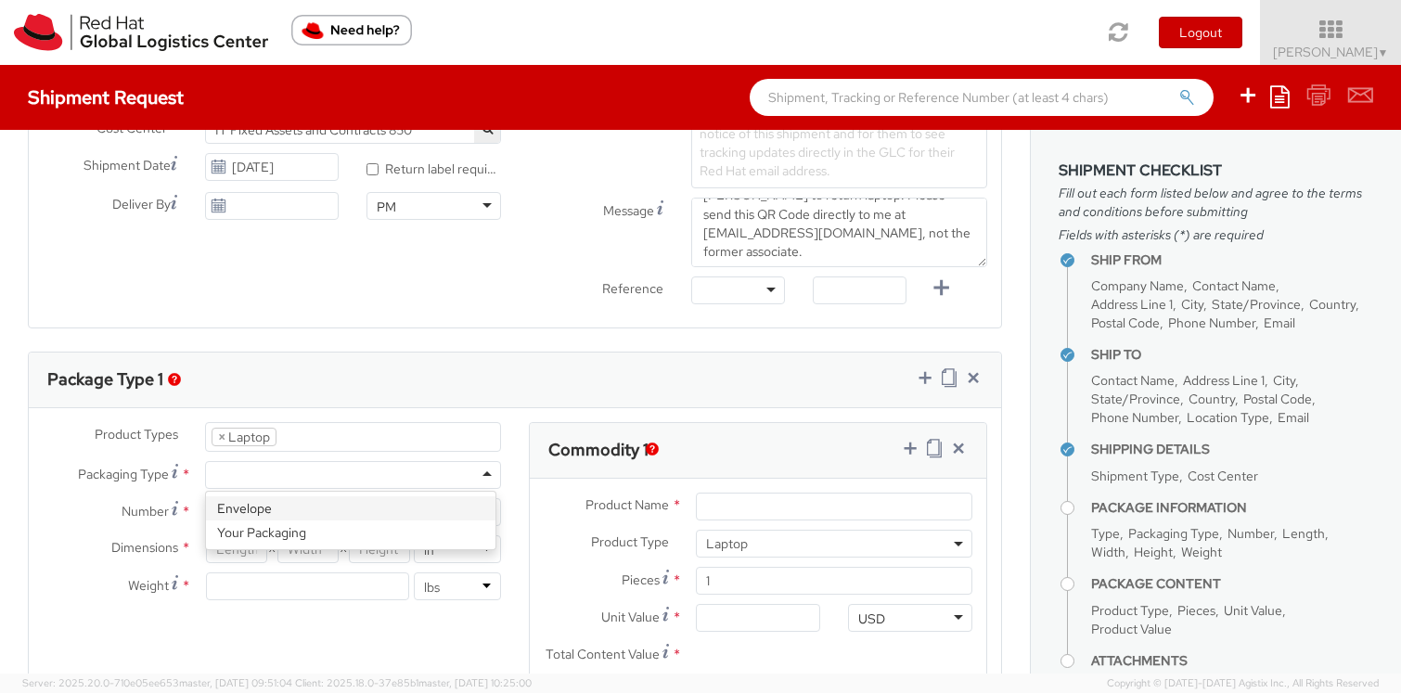
type input "1"
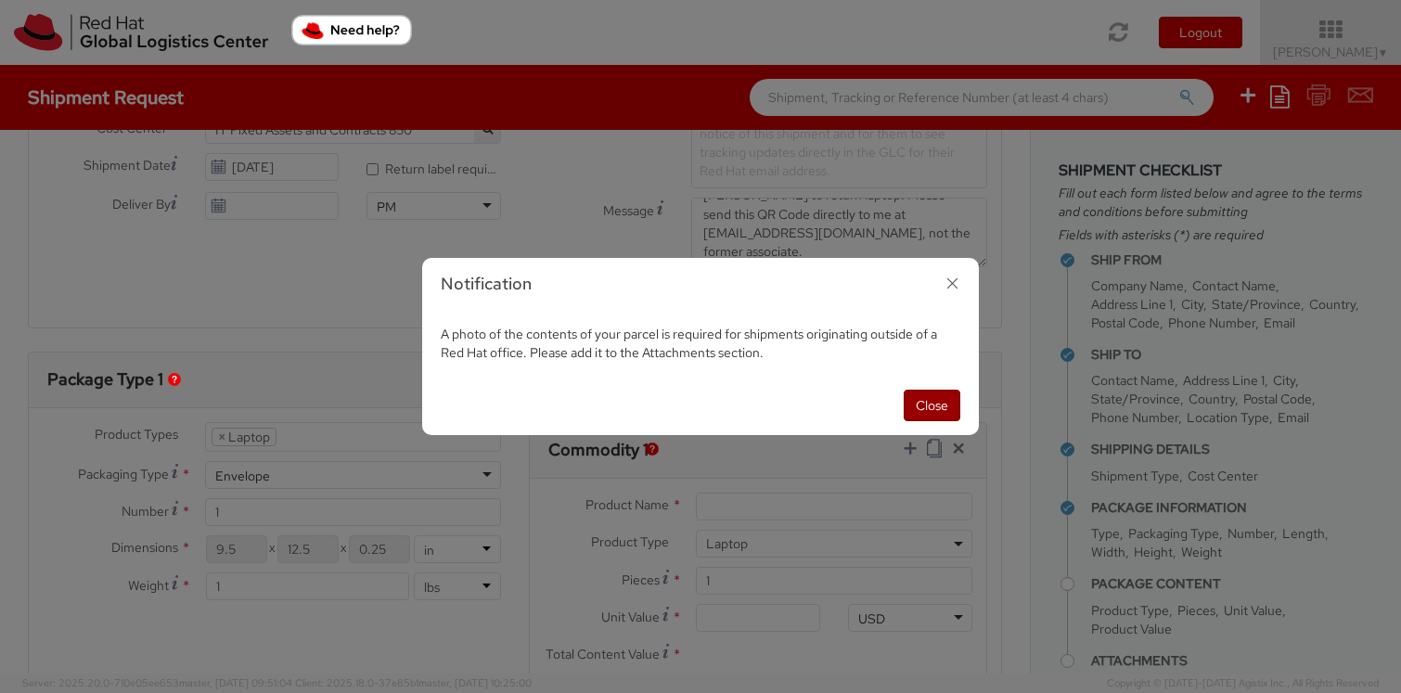
click at [935, 405] on button "Close" at bounding box center [931, 406] width 57 height 32
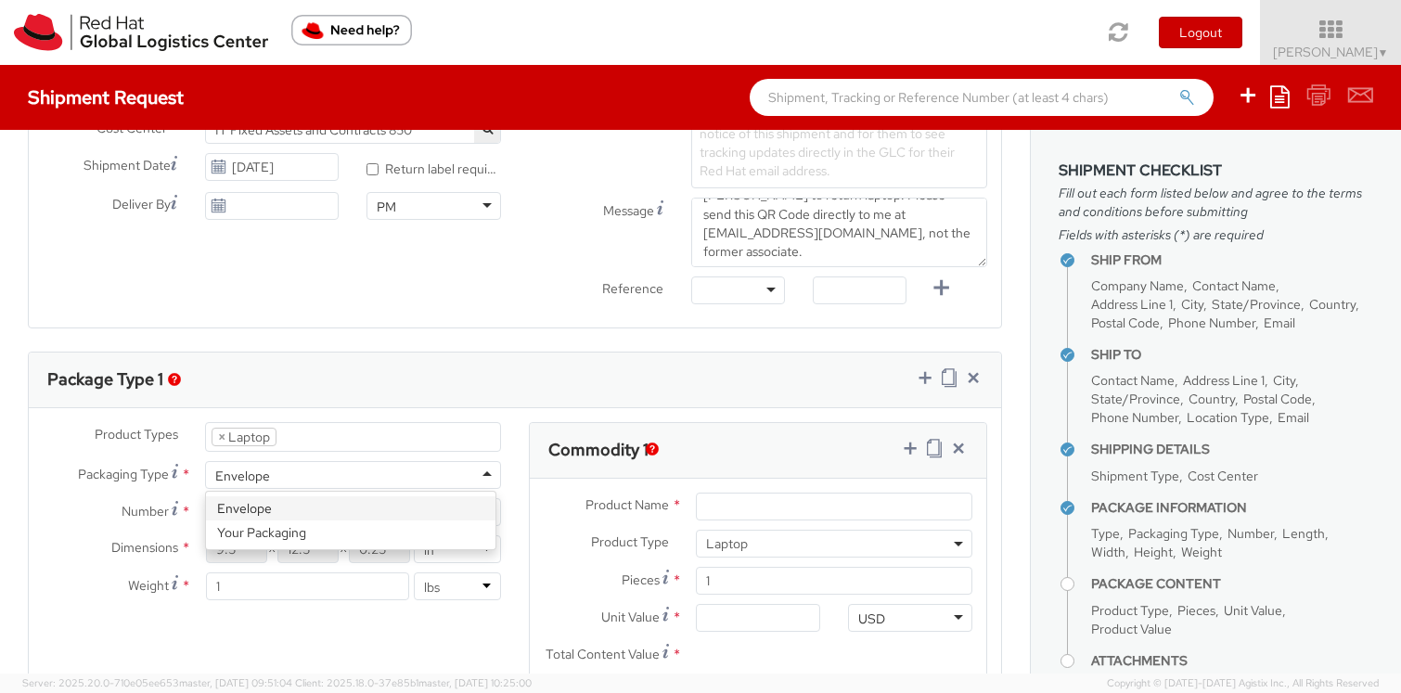
click at [259, 465] on div "Envelope" at bounding box center [353, 475] width 296 height 28
click at [230, 549] on input "9.5" at bounding box center [236, 549] width 61 height 28
click at [217, 544] on input "9.5" at bounding box center [236, 549] width 61 height 28
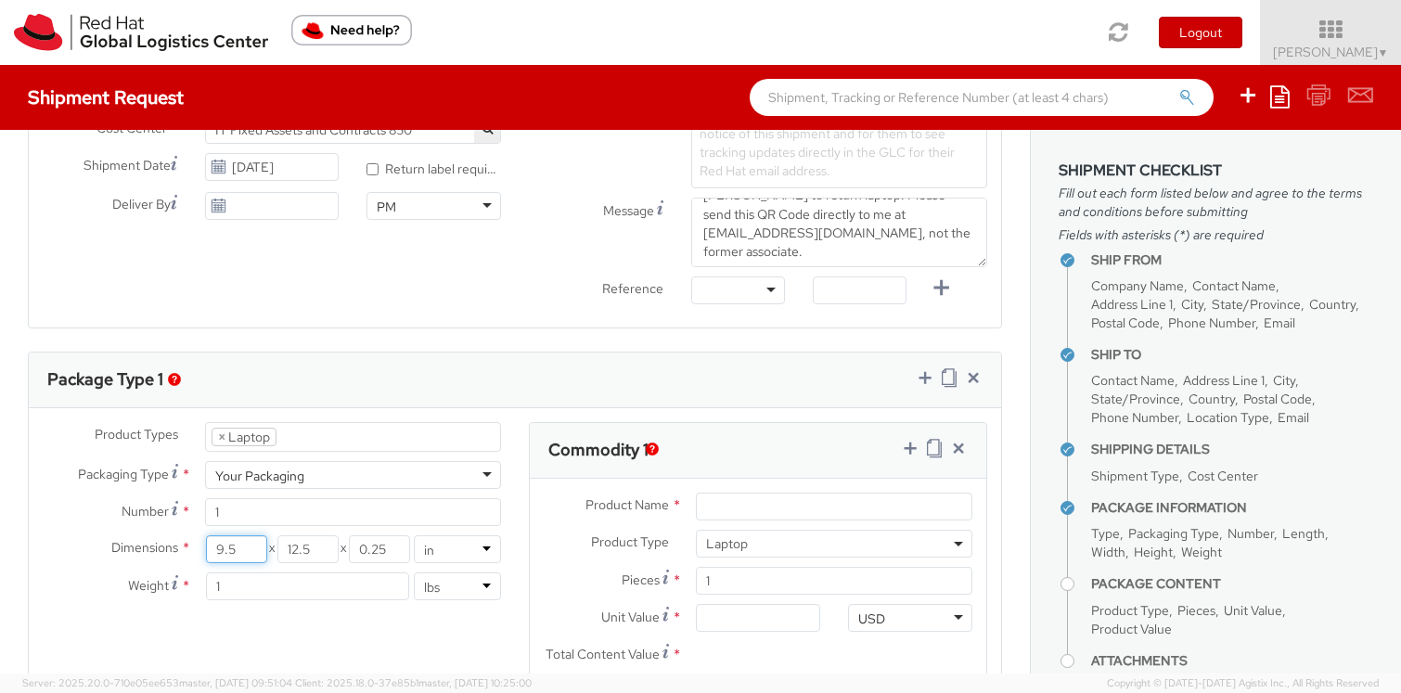
click at [217, 544] on input "9.5" at bounding box center [236, 549] width 61 height 28
type input "18"
type input "12"
type input "5"
click at [263, 590] on input "1" at bounding box center [308, 586] width 204 height 28
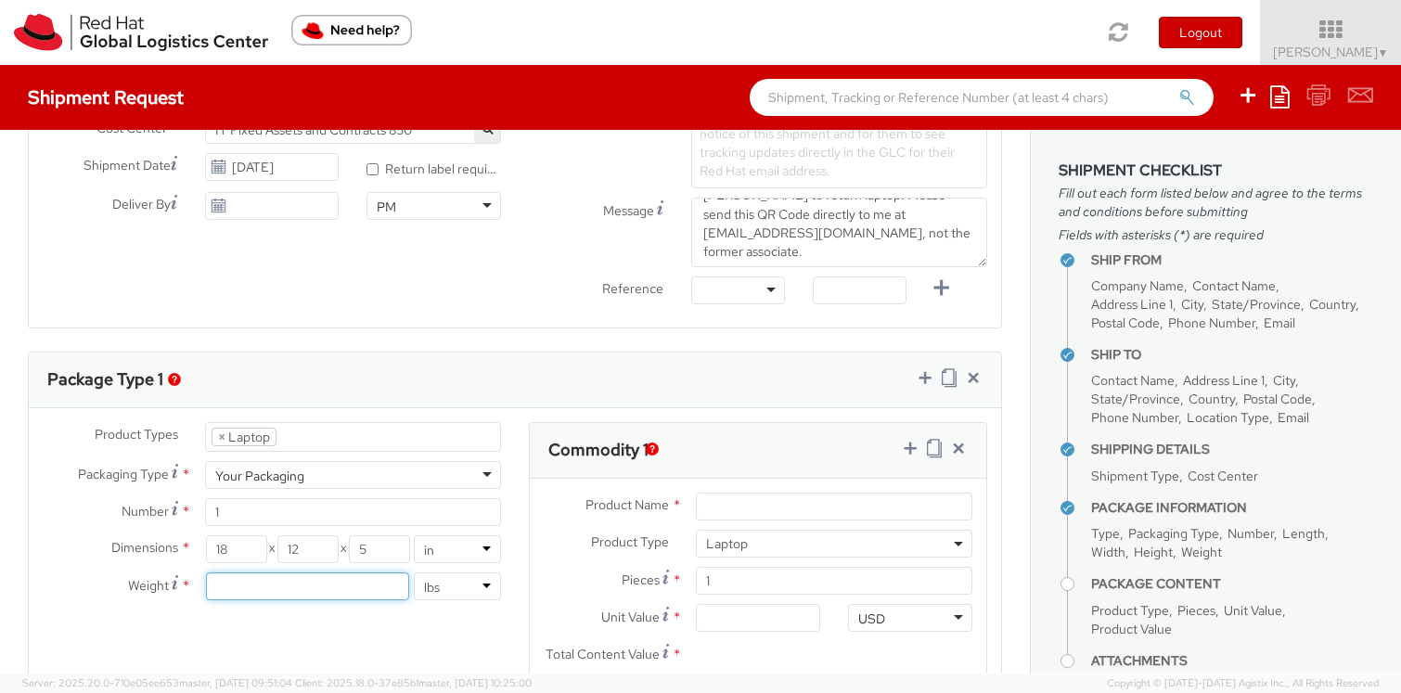
type input "7"
type input "8"
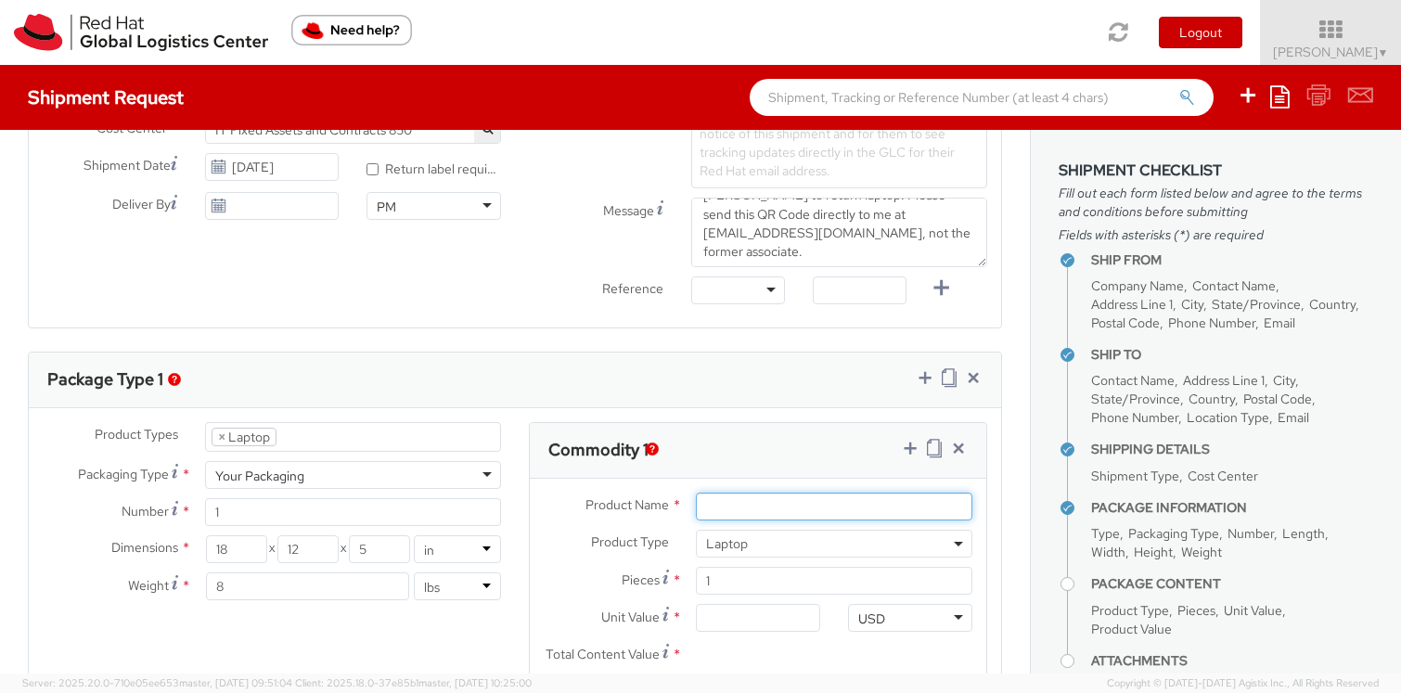
click at [710, 510] on input "Product Name *" at bounding box center [834, 507] width 276 height 28
type input "Laptop"
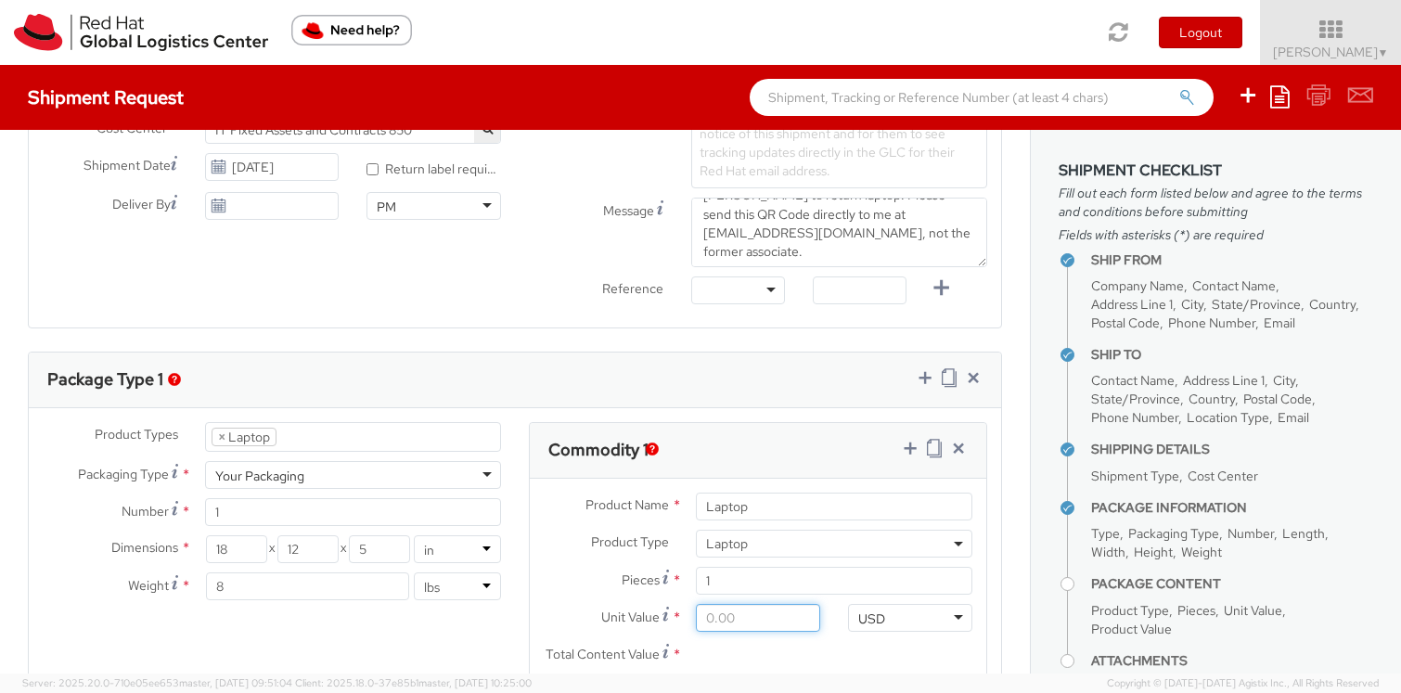
click at [706, 614] on input "Unit Value *" at bounding box center [758, 618] width 124 height 28
type input "700.00"
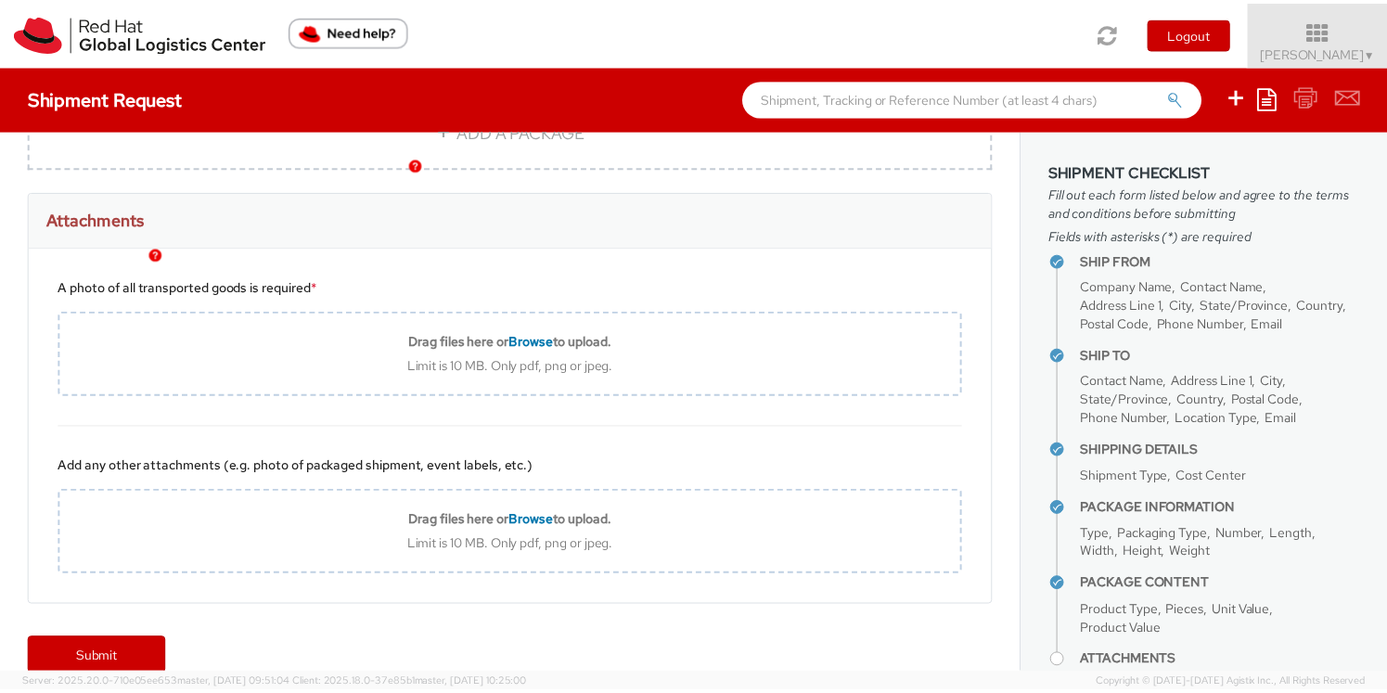
scroll to position [1375, 0]
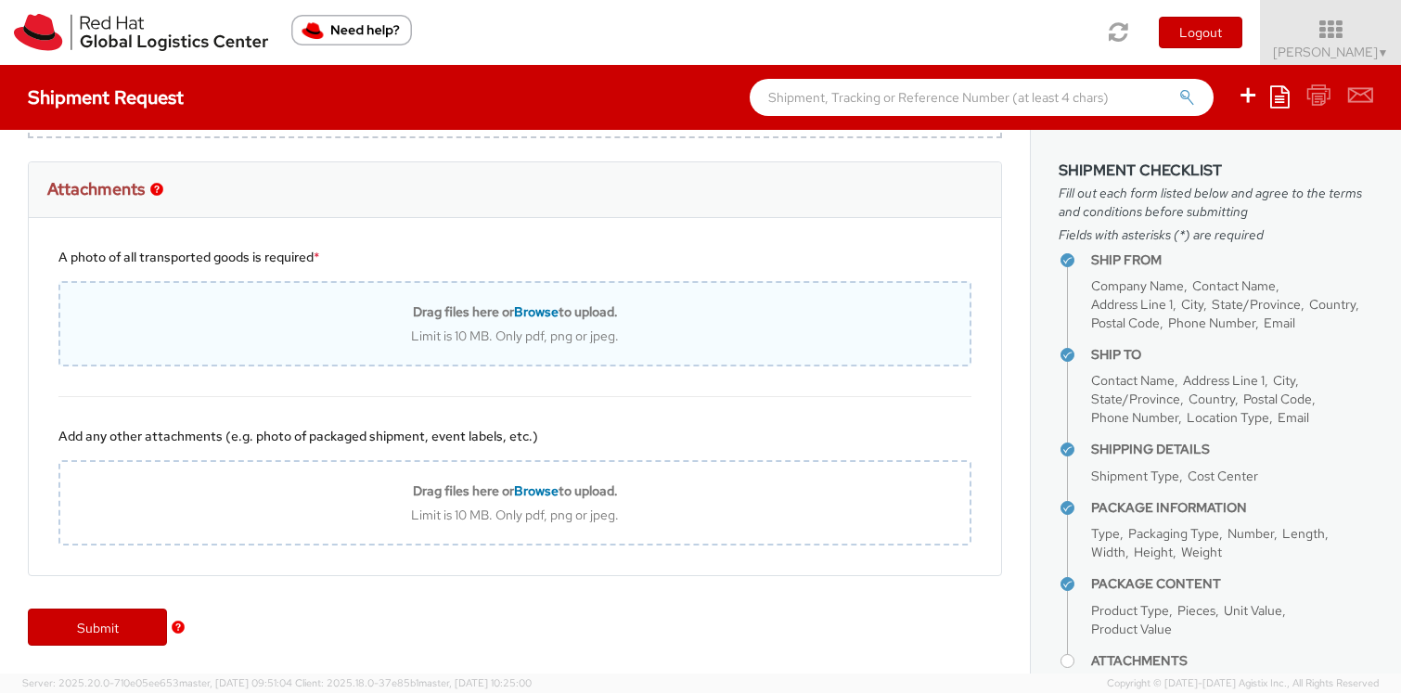
click at [485, 339] on div "Limit is 10 MB. Only pdf, png or jpeg." at bounding box center [514, 335] width 909 height 17
type input "C:\fakepath\Blank Image.png"
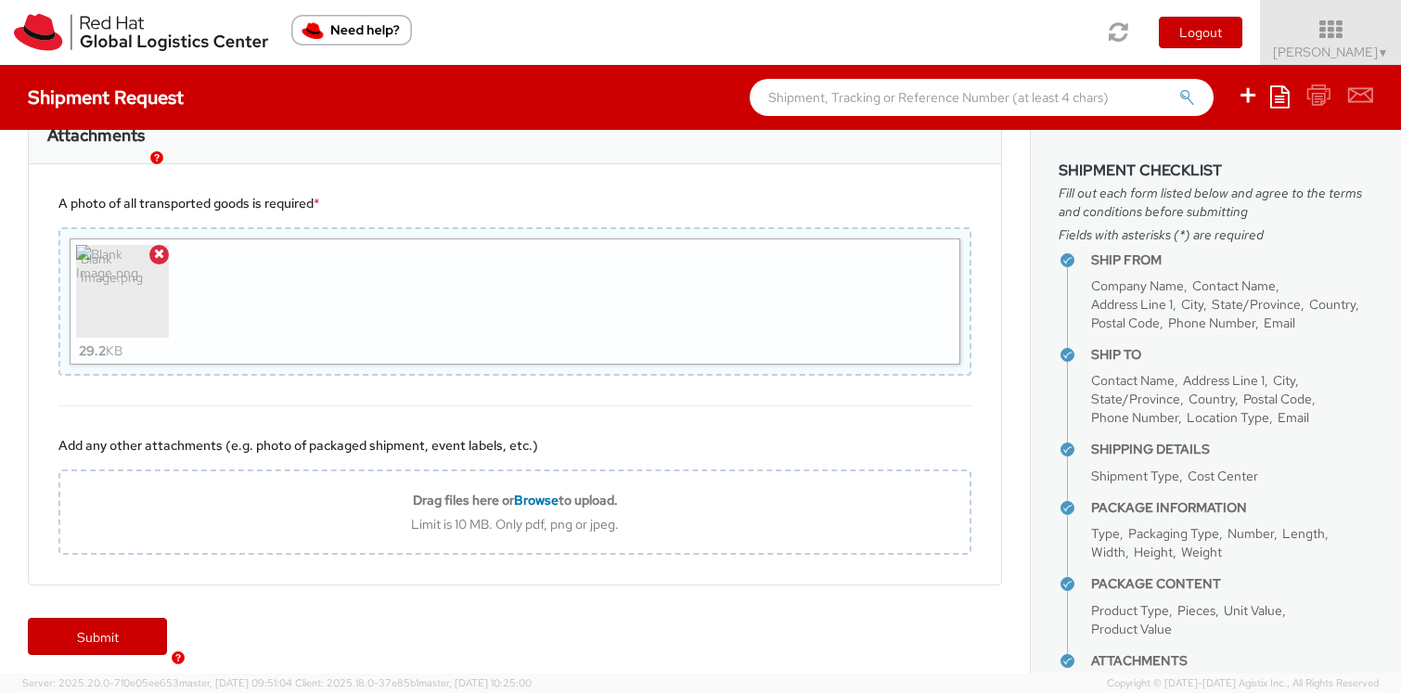
scroll to position [1438, 0]
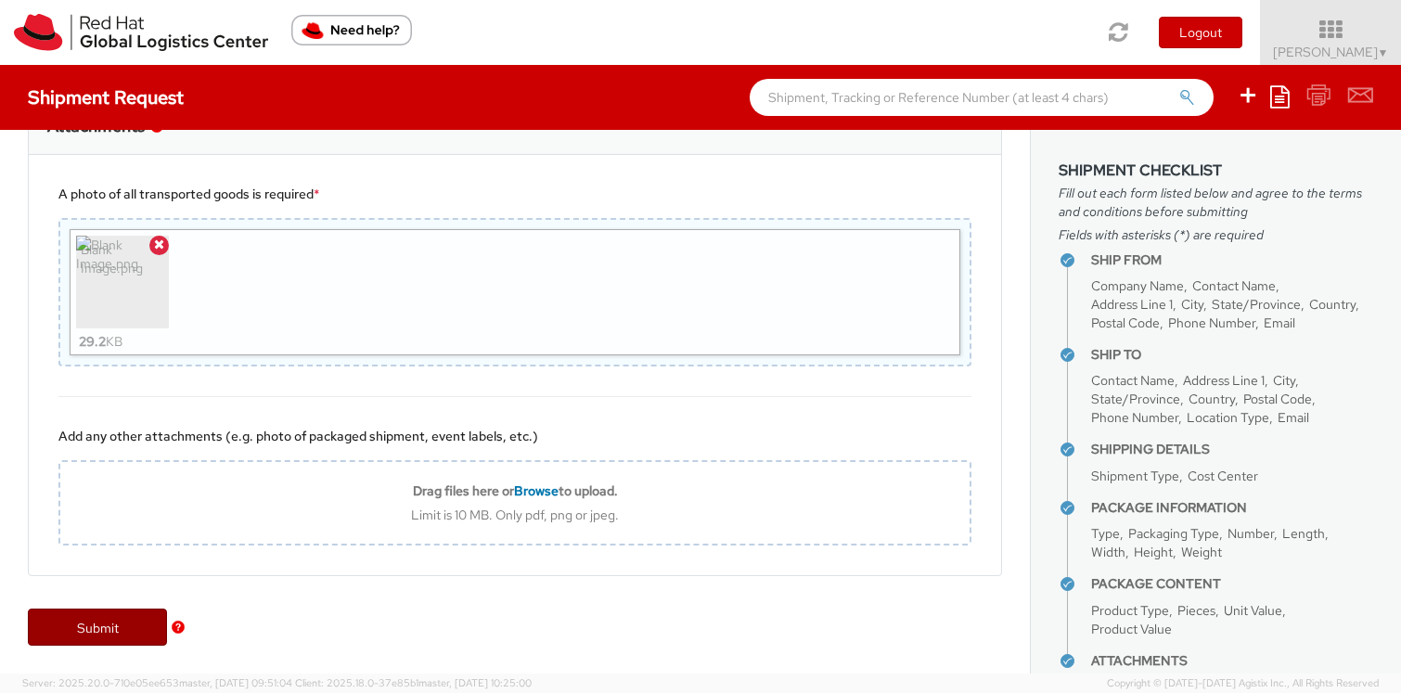
click at [107, 627] on link "Submit" at bounding box center [97, 626] width 139 height 37
